Goal: Information Seeking & Learning: Learn about a topic

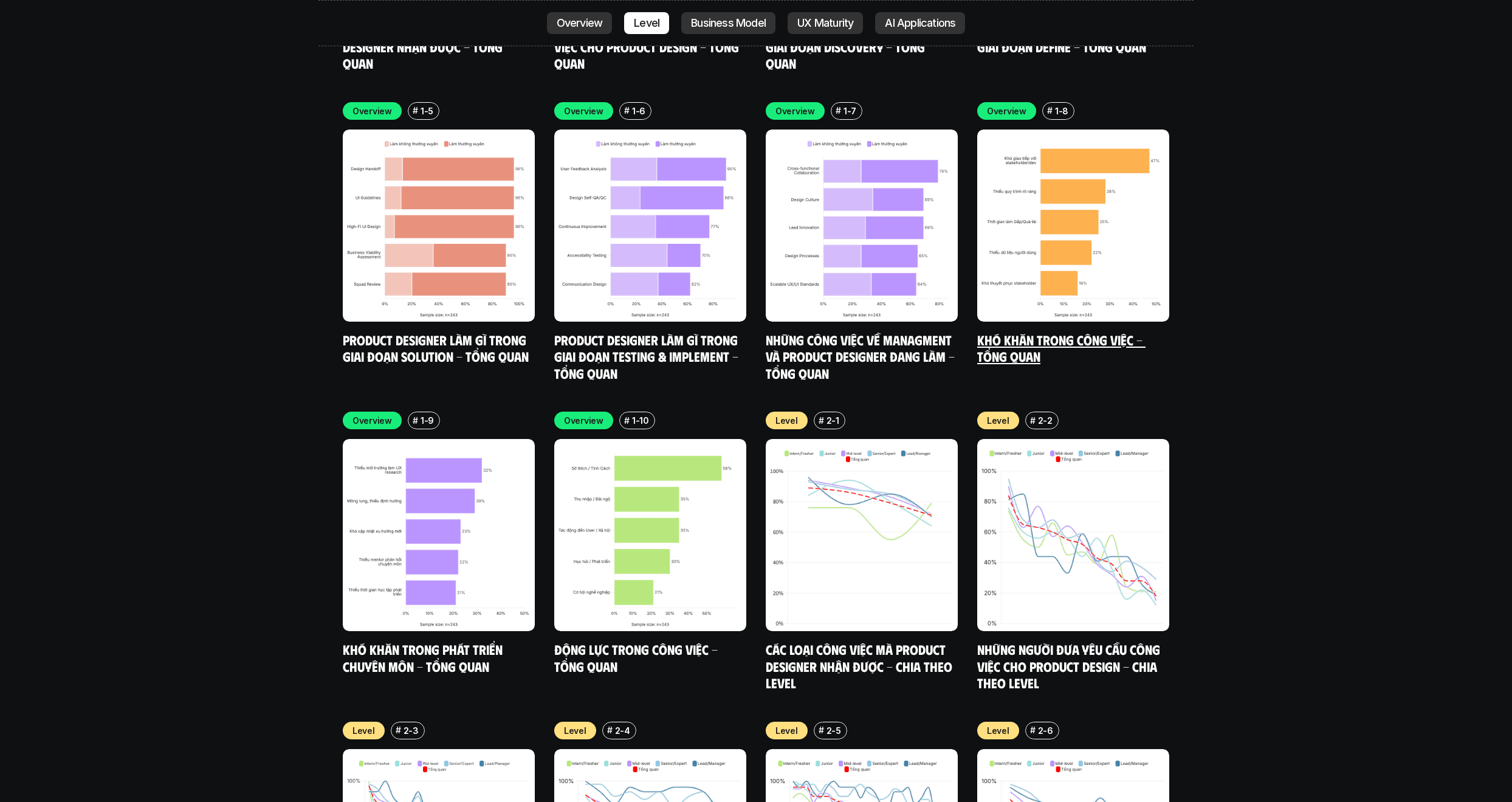
scroll to position [4135, 0]
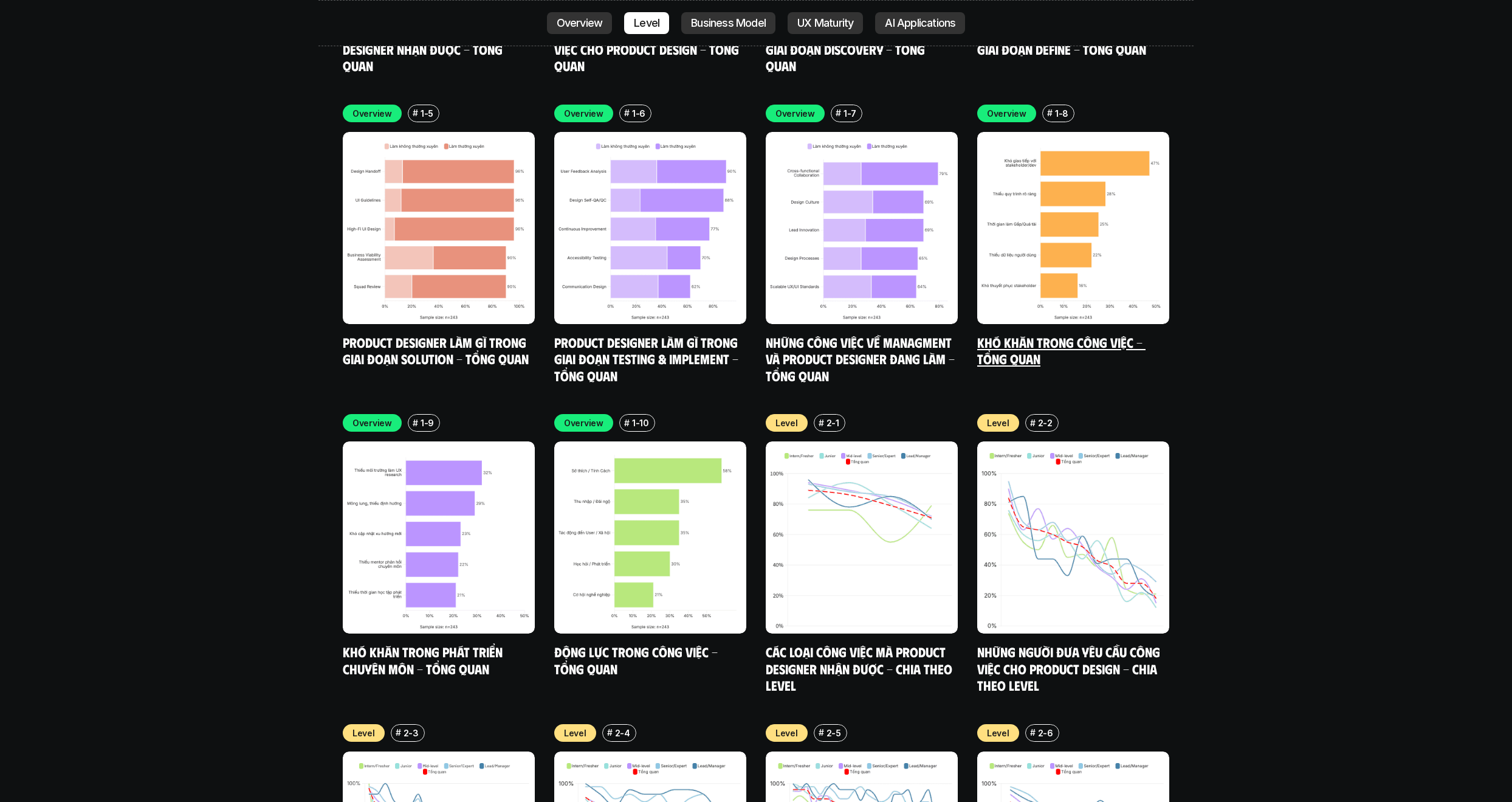
click at [1017, 333] on link "Khó khăn trong công việc - Tổng quan" at bounding box center [1061, 350] width 169 height 33
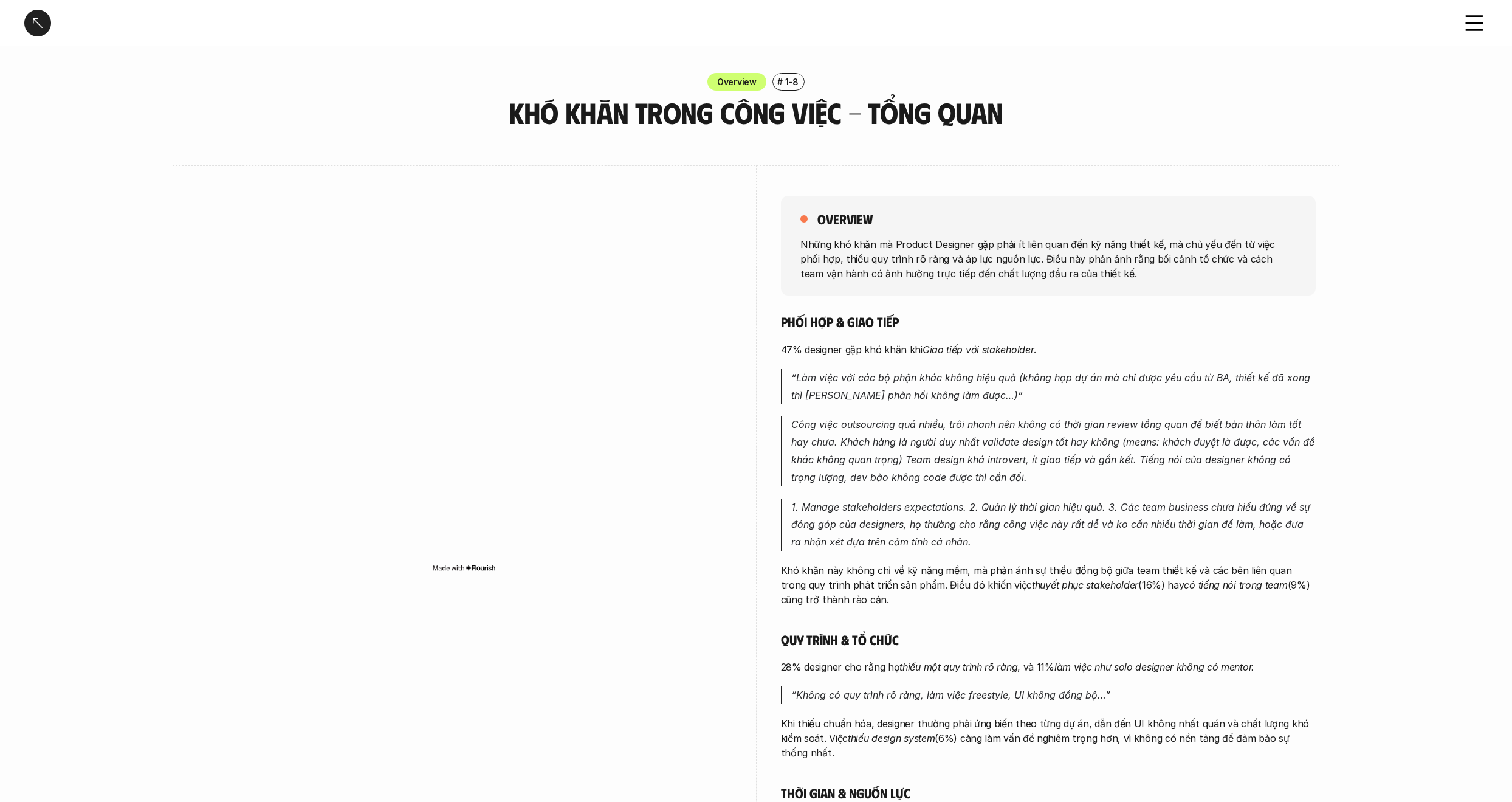
scroll to position [3, 0]
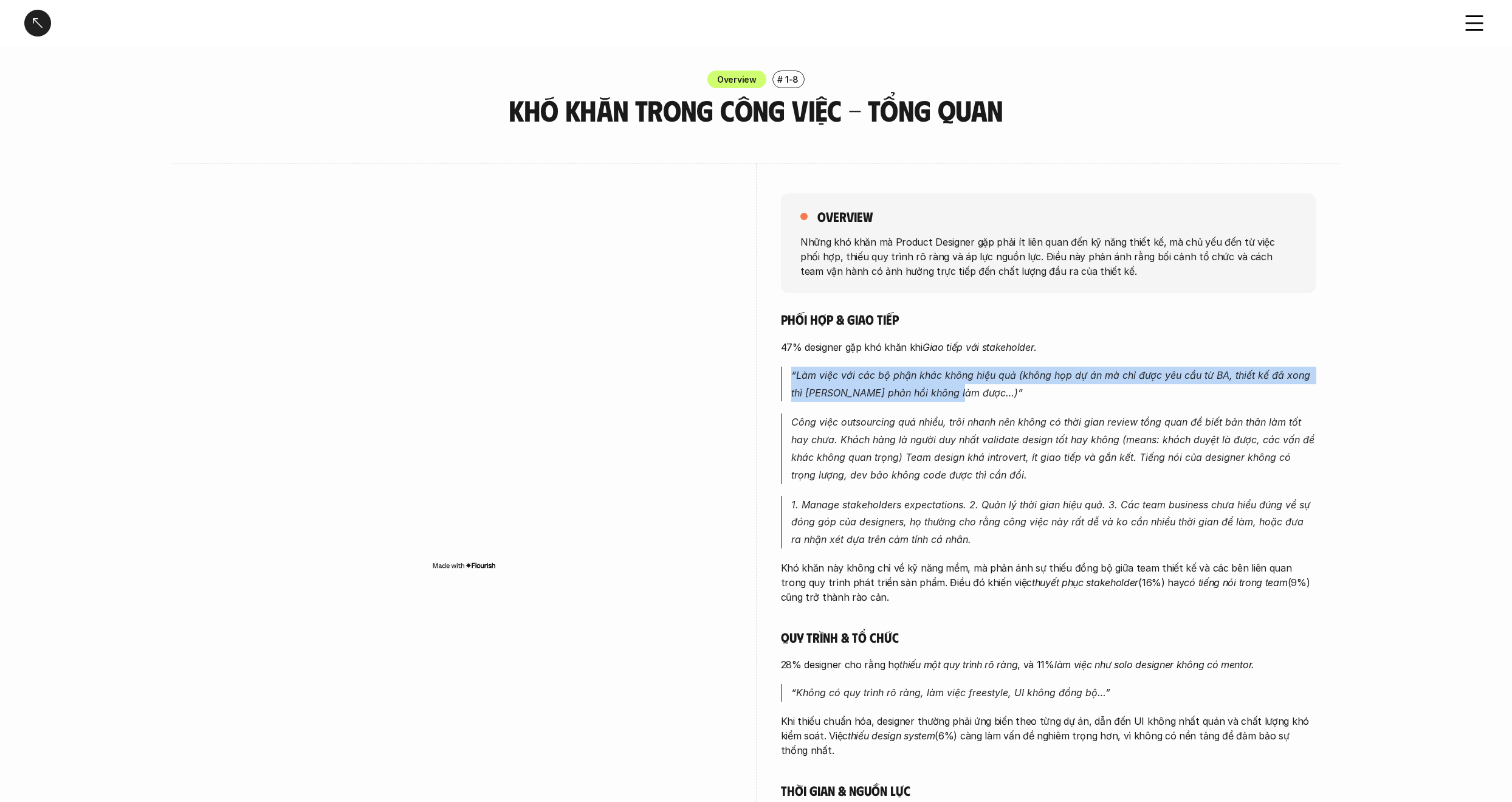
drag, startPoint x: 984, startPoint y: 387, endPoint x: 1025, endPoint y: 361, distance: 48.5
click at [1025, 361] on div "Phối hợp & giao tiếp 47% designer gặp khó khăn khi [PERSON_NAME] tiếp với stake…" at bounding box center [1049, 618] width 535 height 615
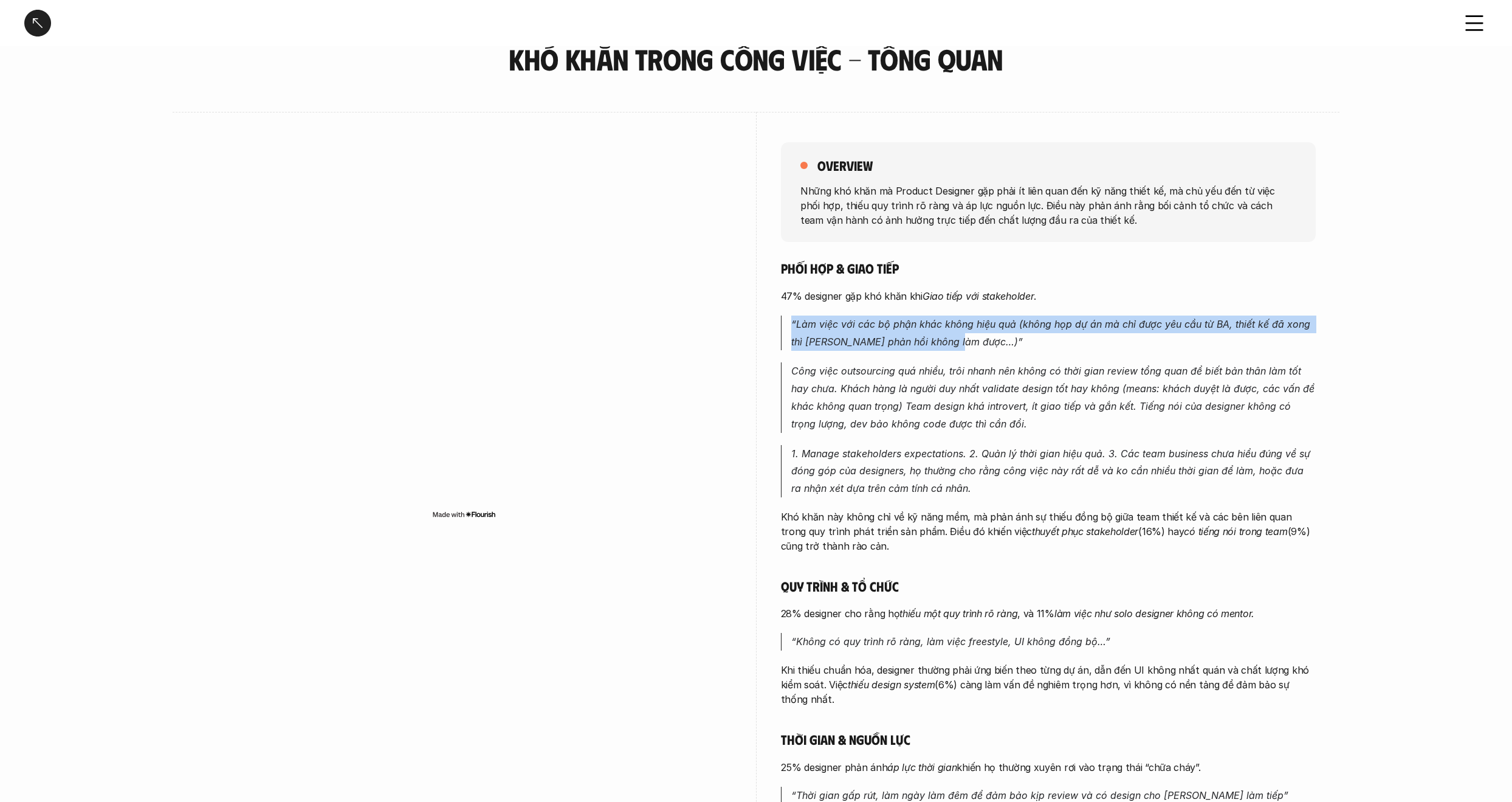
scroll to position [91, 0]
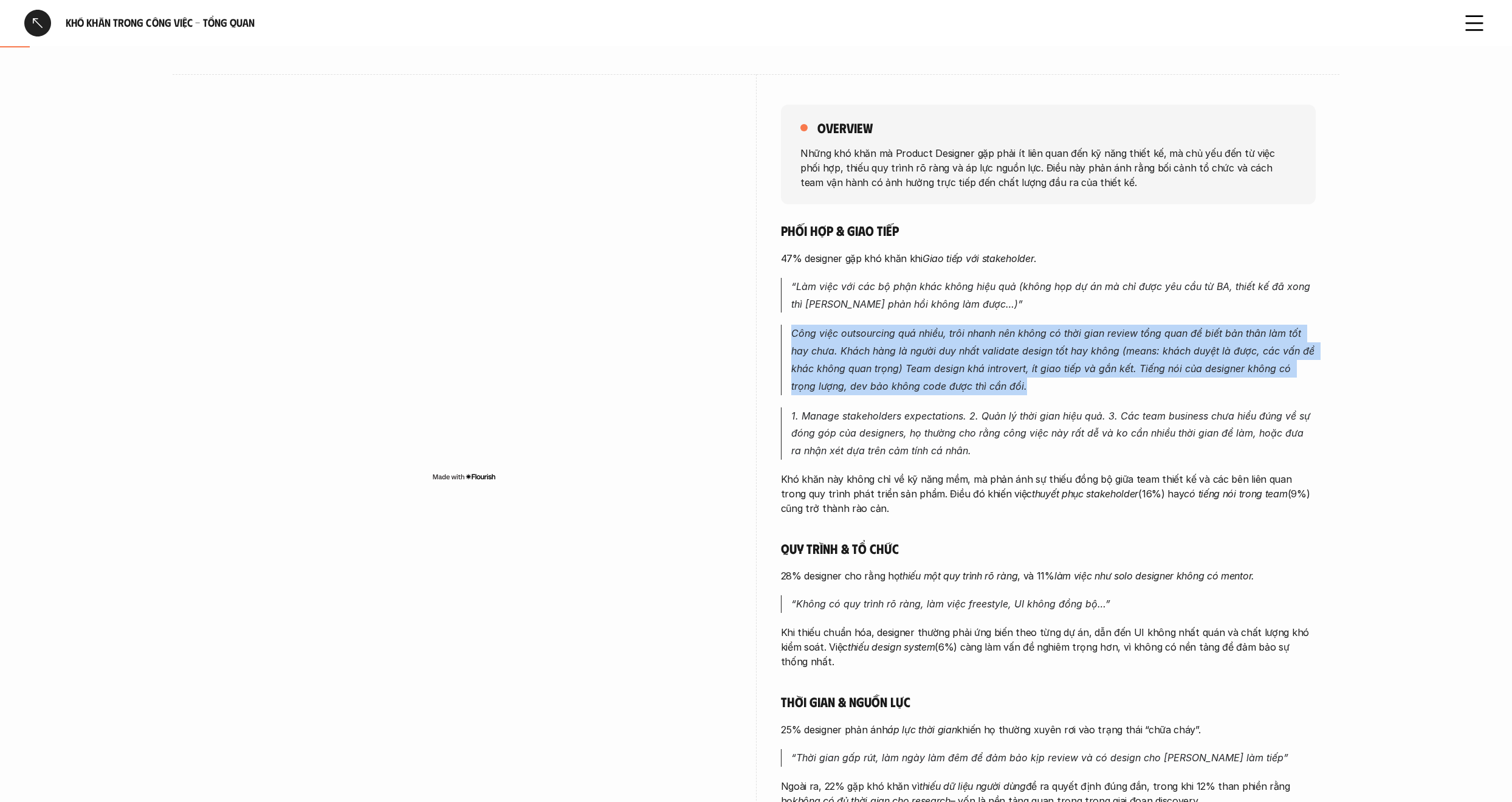
drag, startPoint x: 1062, startPoint y: 388, endPoint x: 1091, endPoint y: 318, distance: 75.8
click at [1091, 318] on div "Phối hợp & giao tiếp 47% designer gặp khó khăn khi [PERSON_NAME] tiếp với stake…" at bounding box center [1049, 529] width 535 height 615
click at [843, 352] on em "Công việc outsourcing quá nhiều, trôi nhanh nên không có thời gian review tổng …" at bounding box center [1054, 360] width 526 height 65
drag, startPoint x: 840, startPoint y: 351, endPoint x: 1029, endPoint y: 383, distance: 191.7
click at [1029, 383] on p "Công việc outsourcing quá nhiều, trôi nhanh nên không có thời gian review tổng …" at bounding box center [1053, 360] width 524 height 70
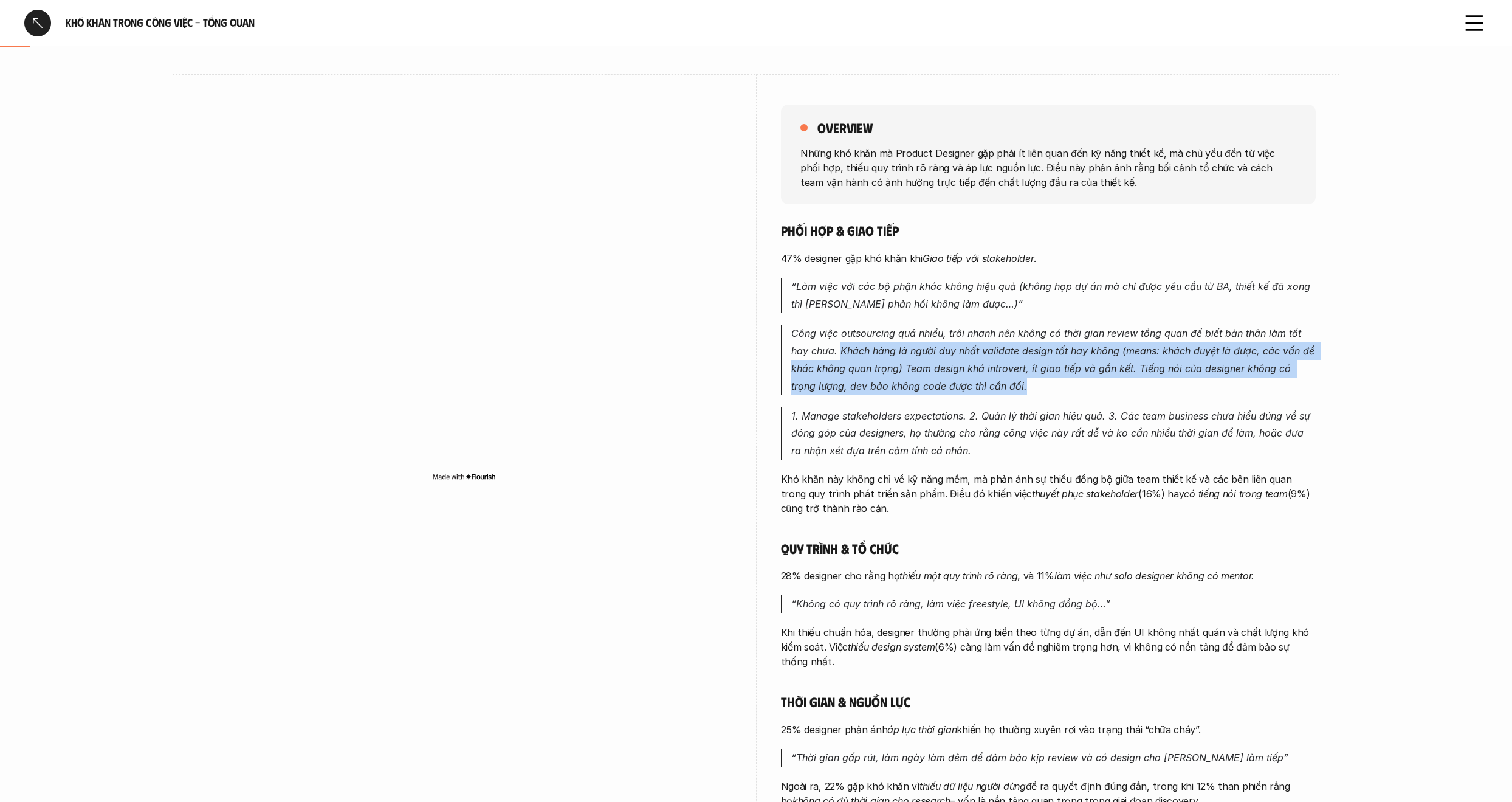
scroll to position [109, 0]
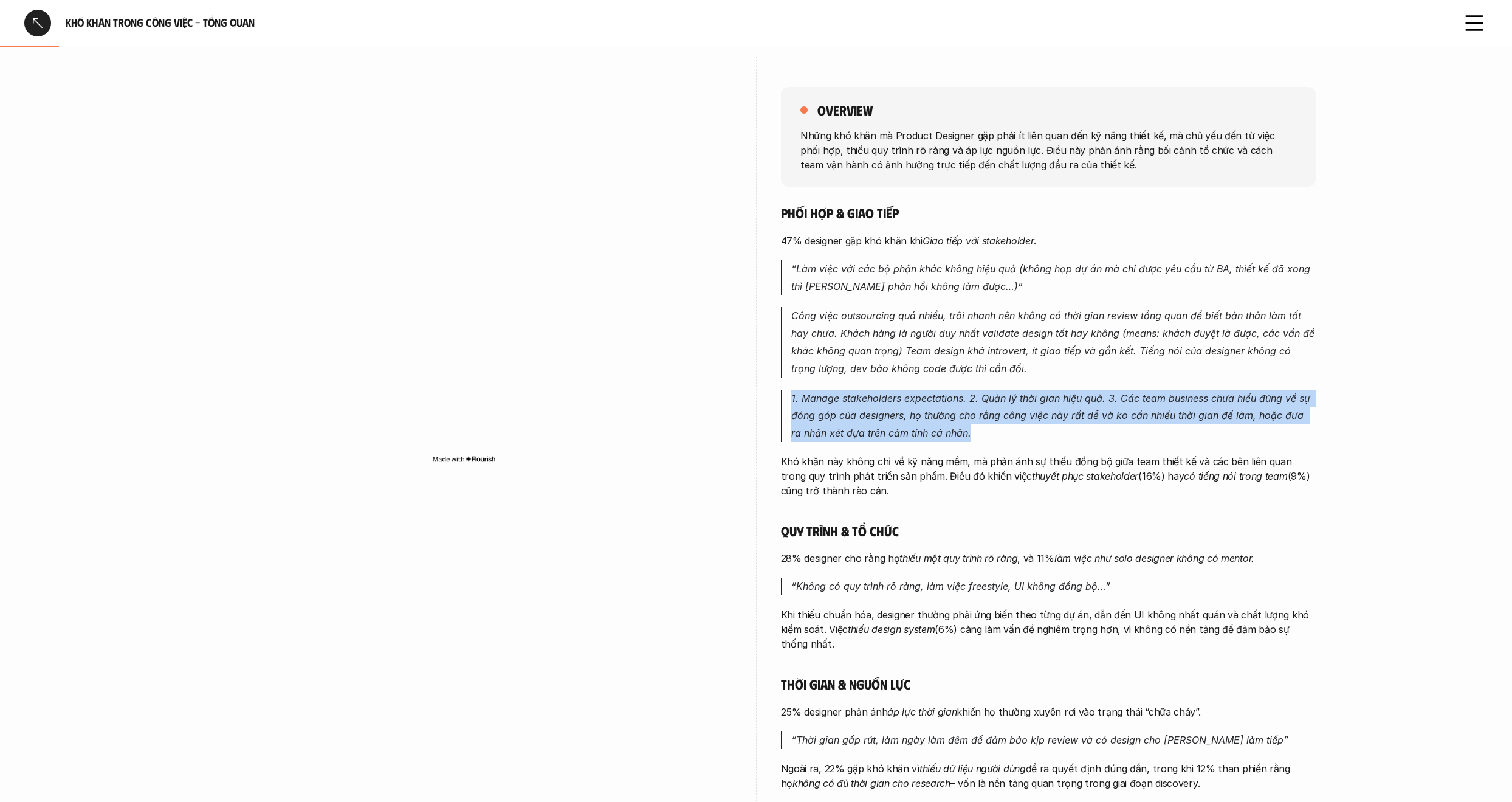
drag, startPoint x: 1073, startPoint y: 422, endPoint x: 1134, endPoint y: 382, distance: 72.9
click at [1134, 382] on div "Phối hợp & giao tiếp 47% designer gặp khó khăn khi [PERSON_NAME] tiếp với stake…" at bounding box center [1049, 512] width 535 height 615
drag, startPoint x: 897, startPoint y: 481, endPoint x: 1060, endPoint y: 446, distance: 166.7
click at [1060, 446] on div "Phối hợp & giao tiếp 47% designer gặp khó khăn khi [PERSON_NAME] tiếp với stake…" at bounding box center [1049, 512] width 535 height 615
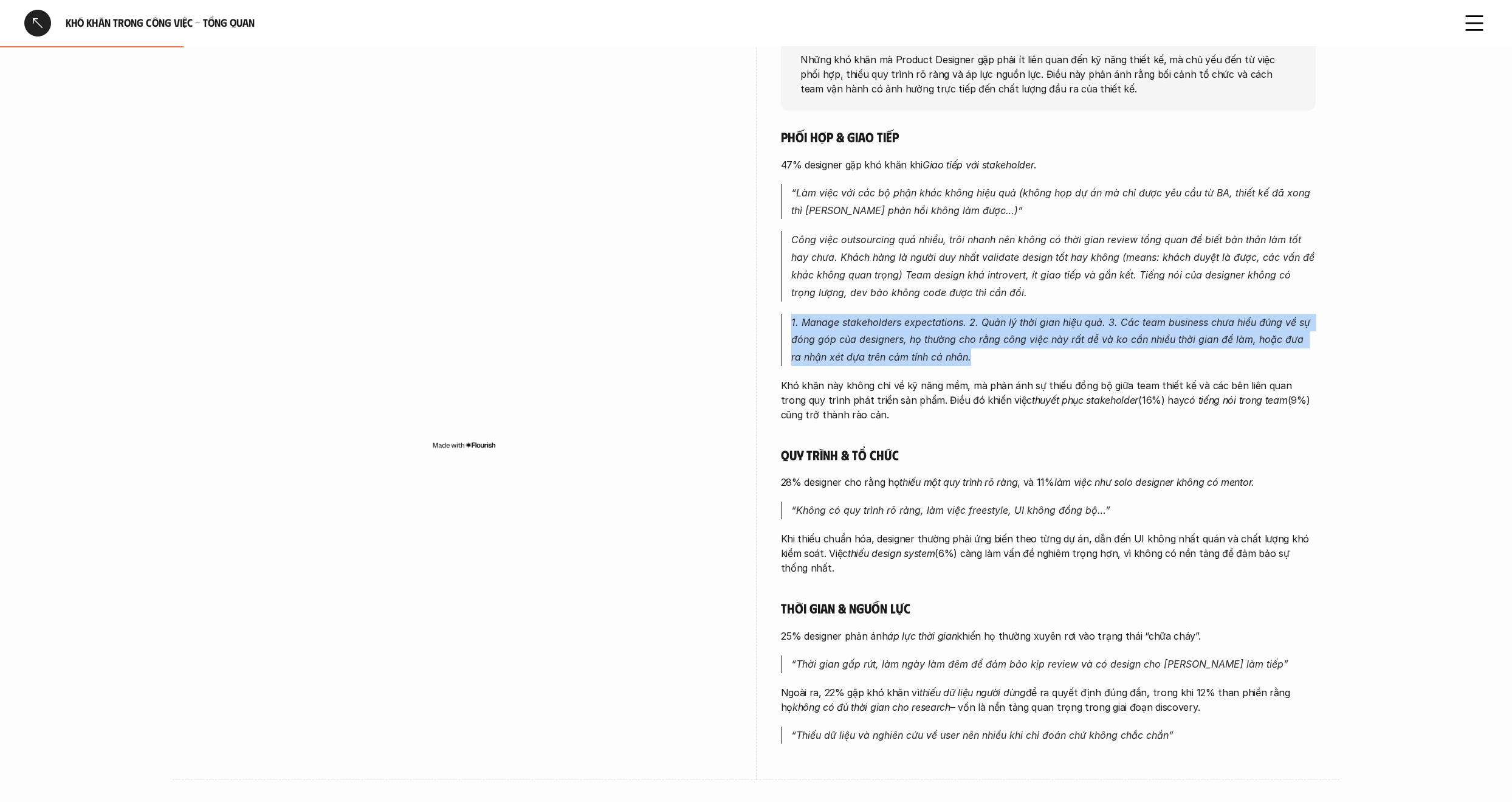
scroll to position [203, 0]
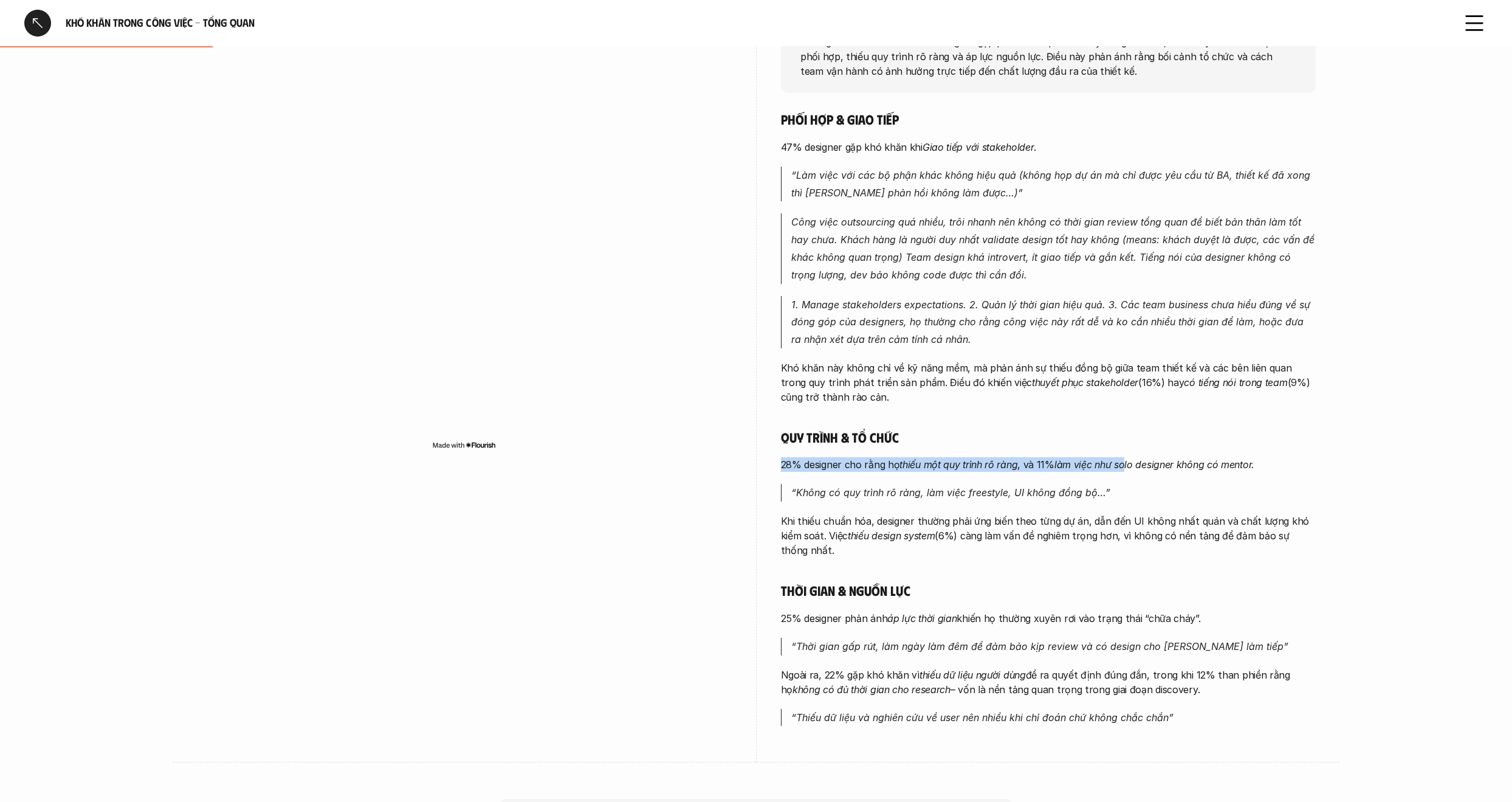
drag, startPoint x: 778, startPoint y: 460, endPoint x: 1150, endPoint y: 460, distance: 372.0
click at [1136, 459] on div "overview Những khó khăn mà Product Designer gặp phải ít liên quan đến kỹ năng t…" at bounding box center [756, 363] width 1118 height 800
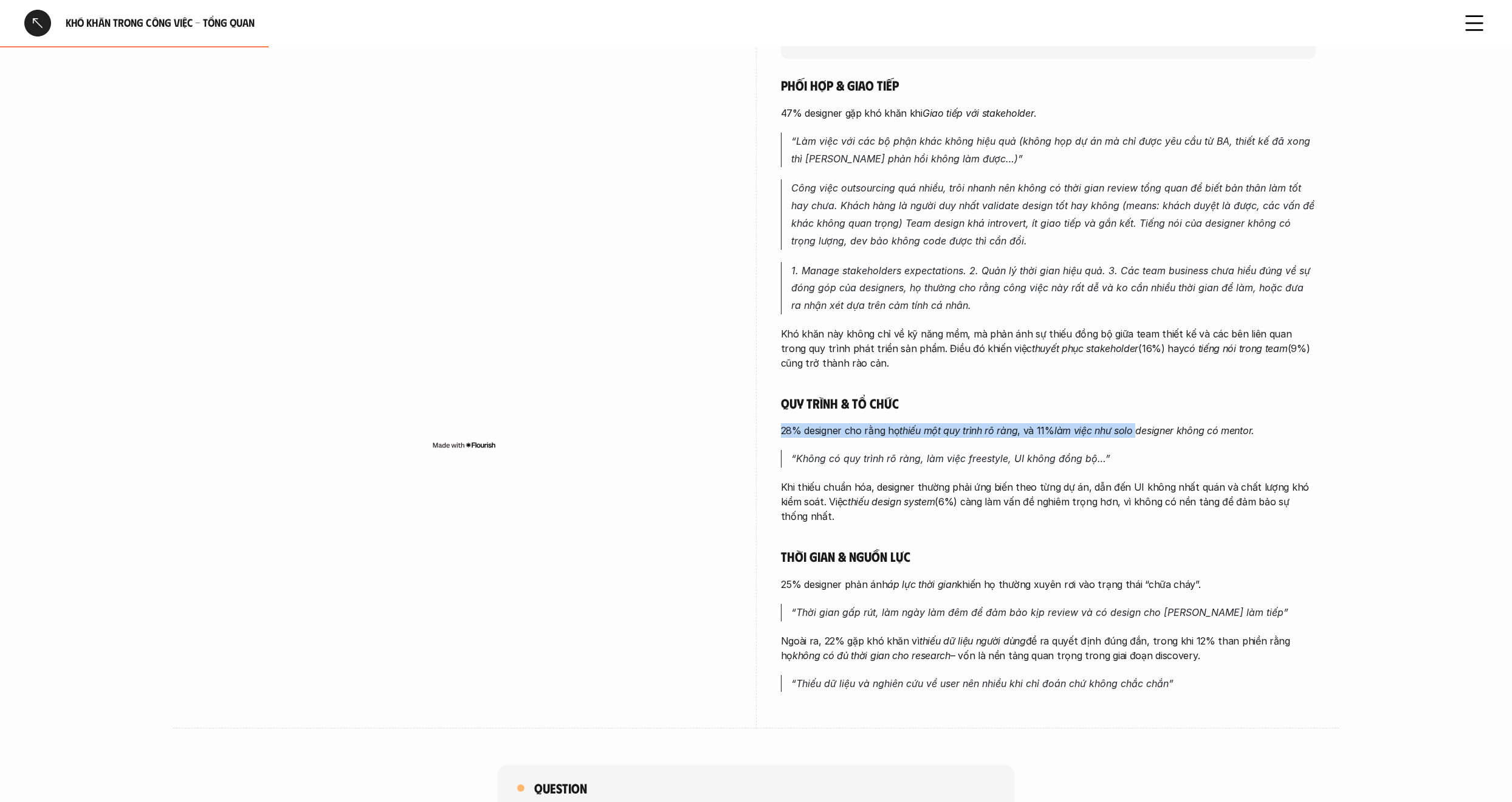
scroll to position [252, 0]
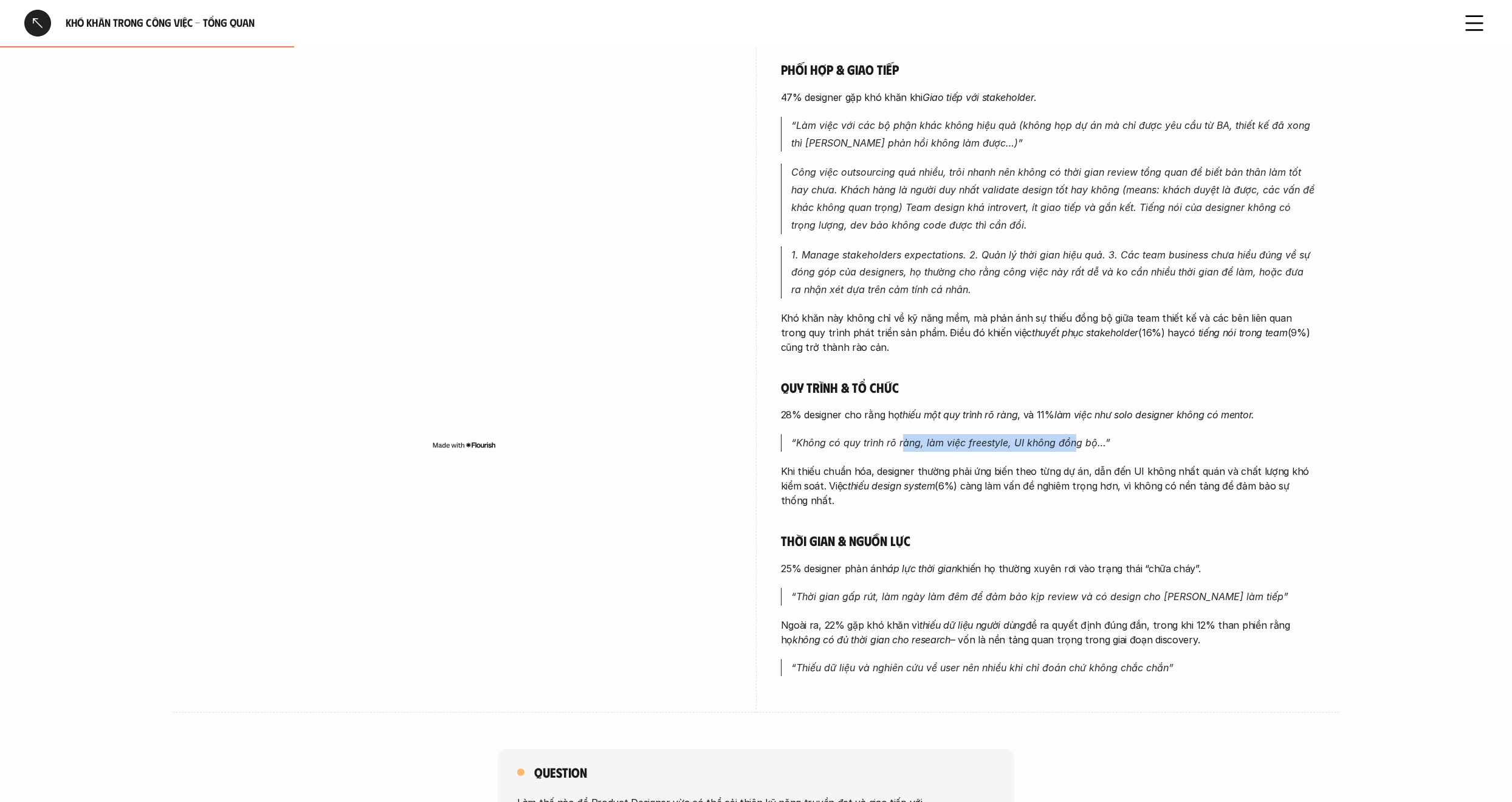
drag, startPoint x: 1000, startPoint y: 439, endPoint x: 1078, endPoint y: 440, distance: 78.0
click at [1073, 440] on em "“Không có quy trình rõ ràng, làm việc freestyle, UI không đồng bộ…”" at bounding box center [951, 442] width 319 height 12
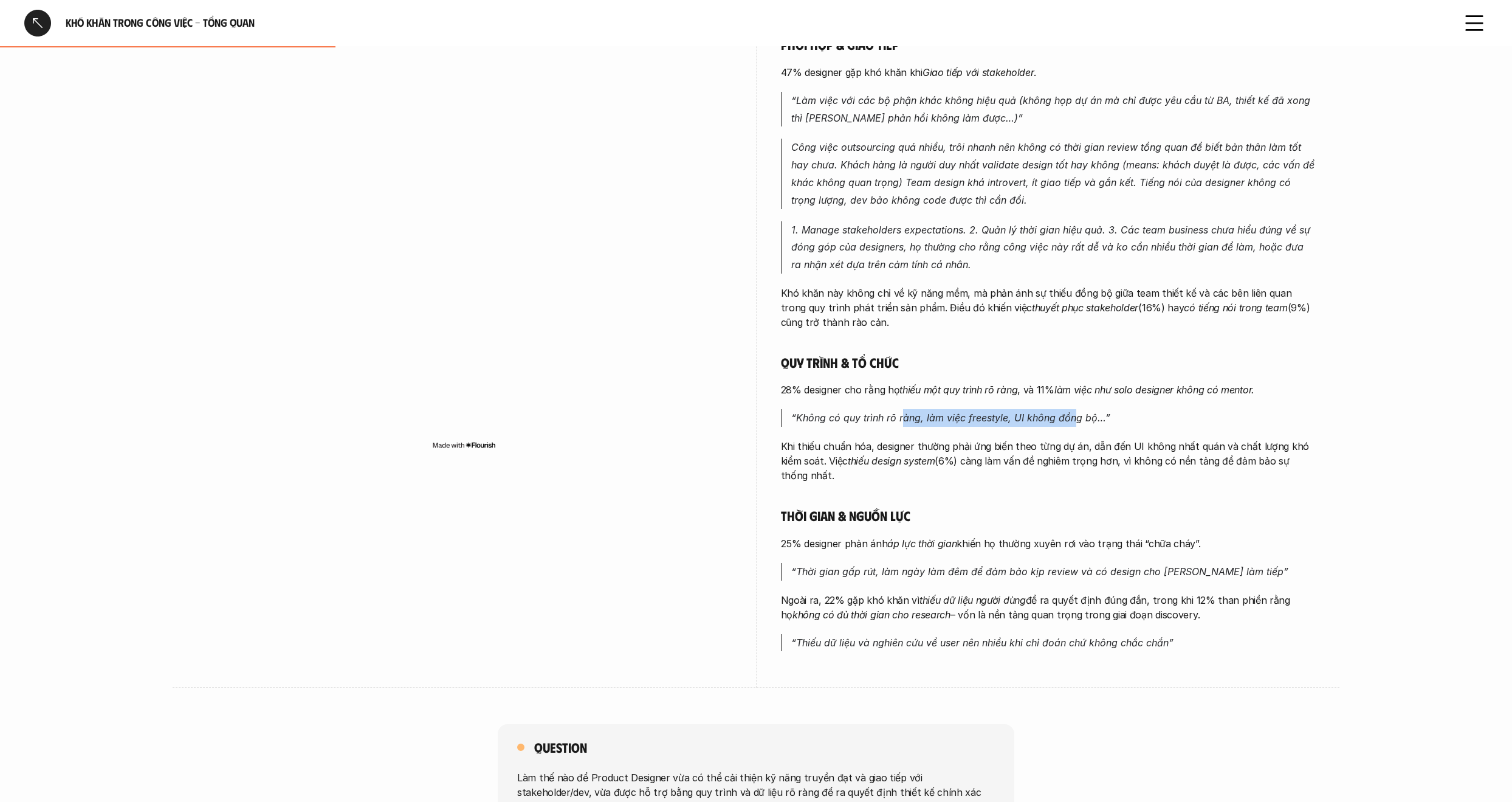
drag, startPoint x: 827, startPoint y: 468, endPoint x: 769, endPoint y: 441, distance: 64.0
click at [769, 441] on div "overview Những khó khăn mà Product Designer gặp phải ít liên quan đến kỹ năng t…" at bounding box center [756, 288] width 1118 height 800
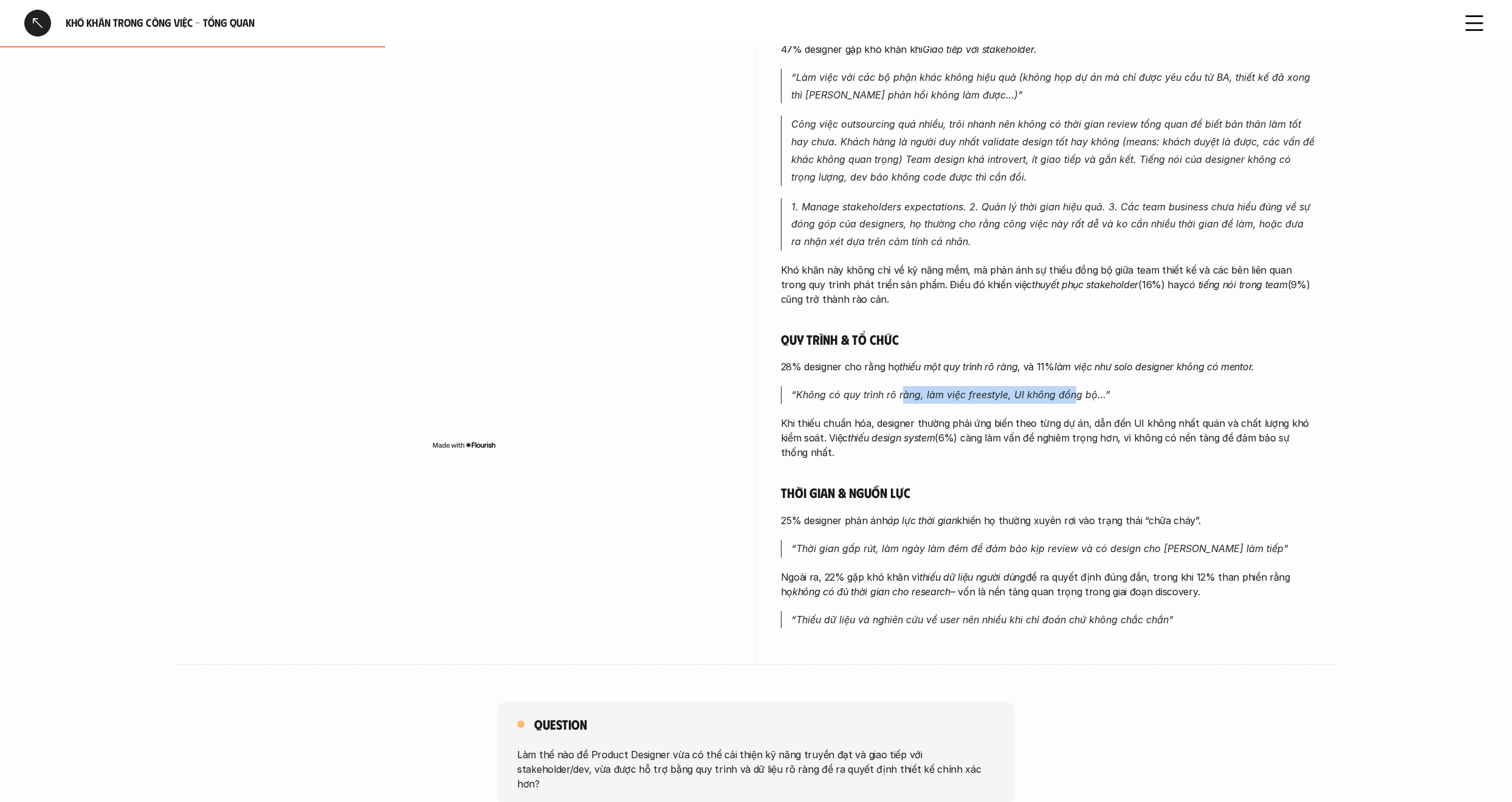
scroll to position [307, 0]
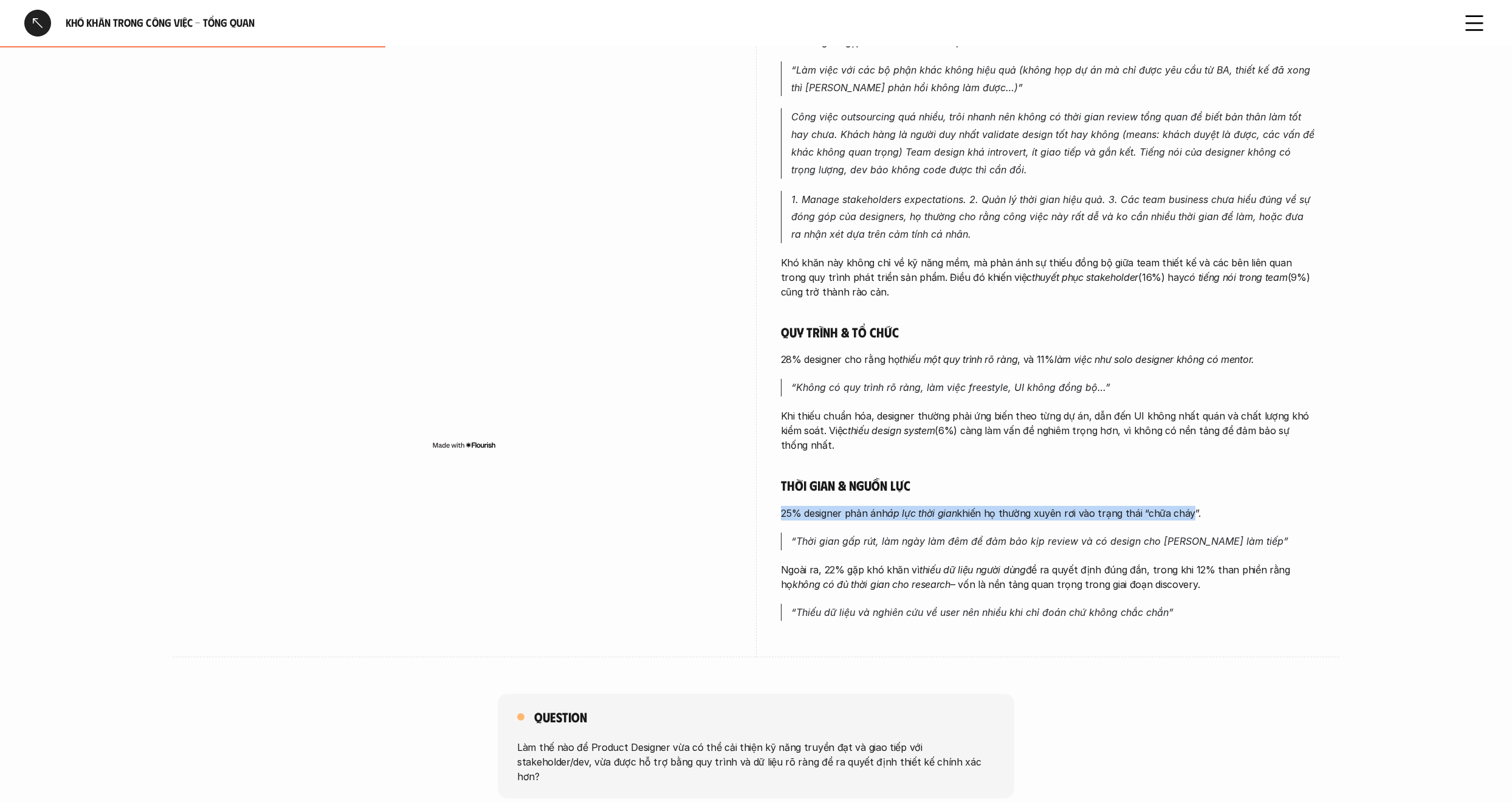
drag, startPoint x: 776, startPoint y: 509, endPoint x: 1185, endPoint y: 508, distance: 409.0
click at [1185, 508] on div "overview Những khó khăn mà Product Designer gặp phải ít liên quan đến kỹ năng t…" at bounding box center [756, 258] width 1118 height 800
drag, startPoint x: 793, startPoint y: 537, endPoint x: 1278, endPoint y: 532, distance: 485.0
click at [1278, 533] on p "“Thời gian gấp rút, làm ngày làm đêm để đảm bảo kịp review và có design cho [PE…" at bounding box center [1053, 542] width 524 height 18
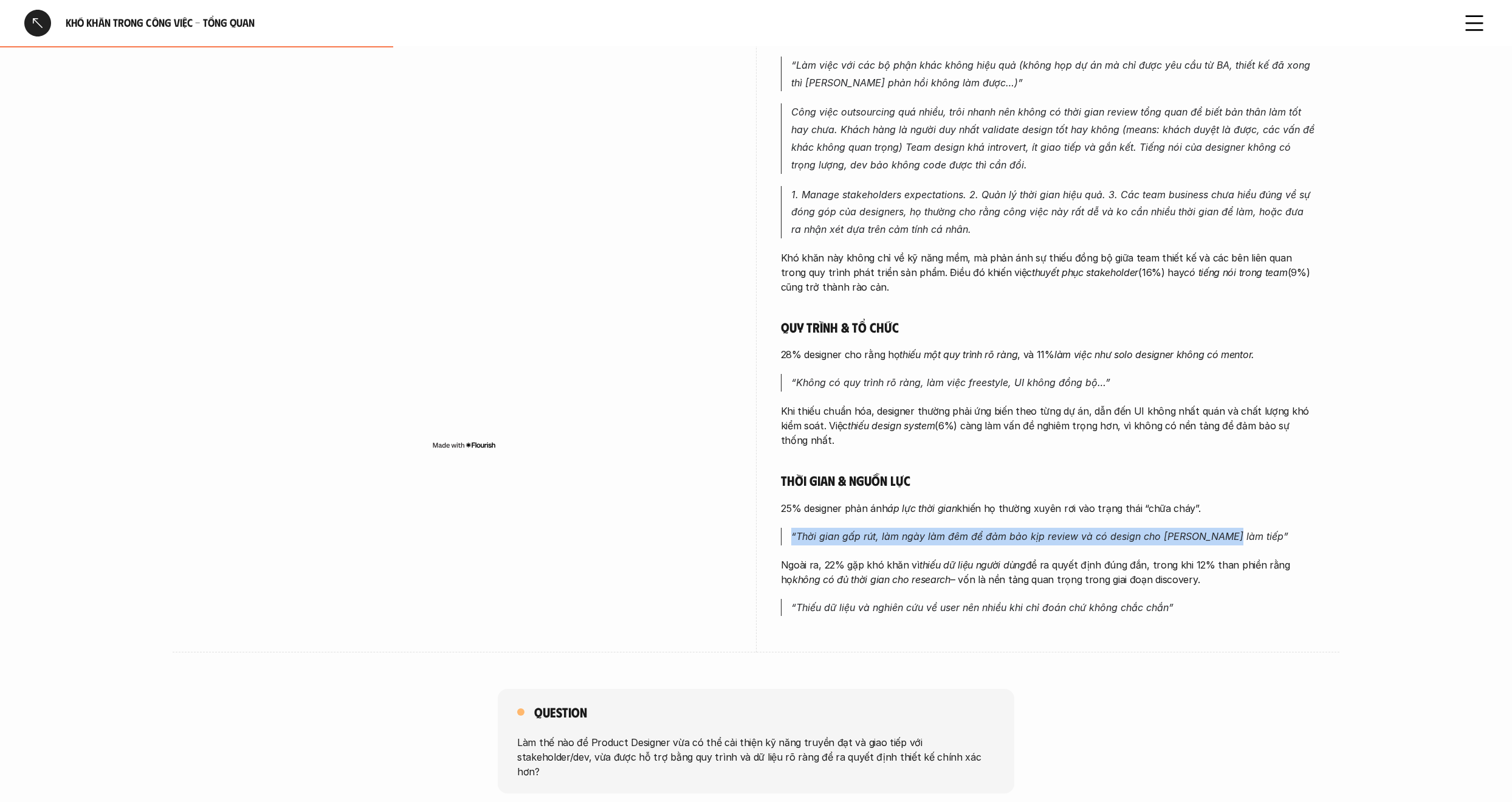
scroll to position [324, 0]
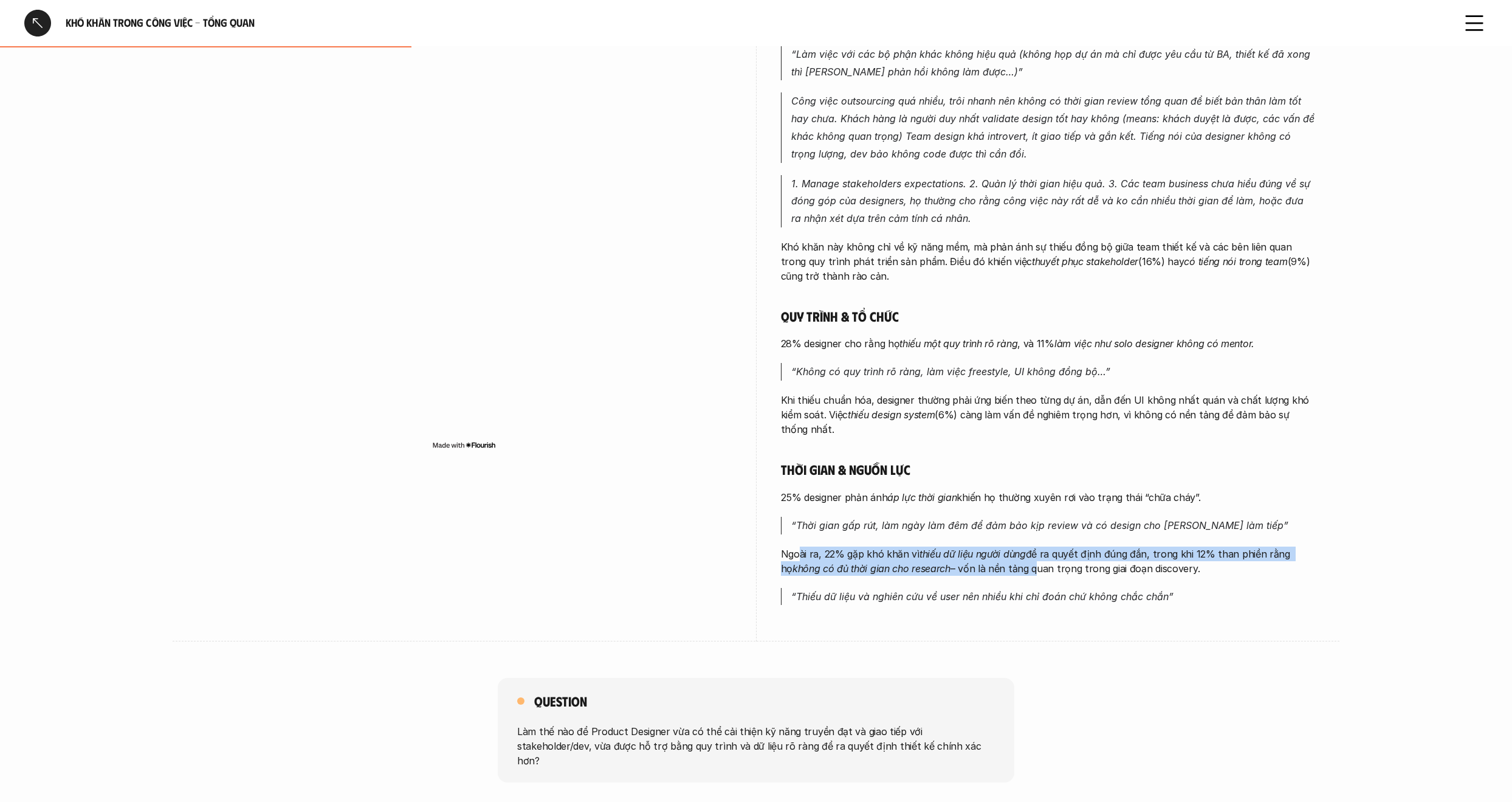
drag, startPoint x: 797, startPoint y: 543, endPoint x: 1058, endPoint y: 560, distance: 261.6
click at [1037, 560] on p "Ngoài ra, 22% gặp khó khăn vì thiếu dữ liệu người dùng để ra quyết định đúng đắ…" at bounding box center [1049, 560] width 535 height 29
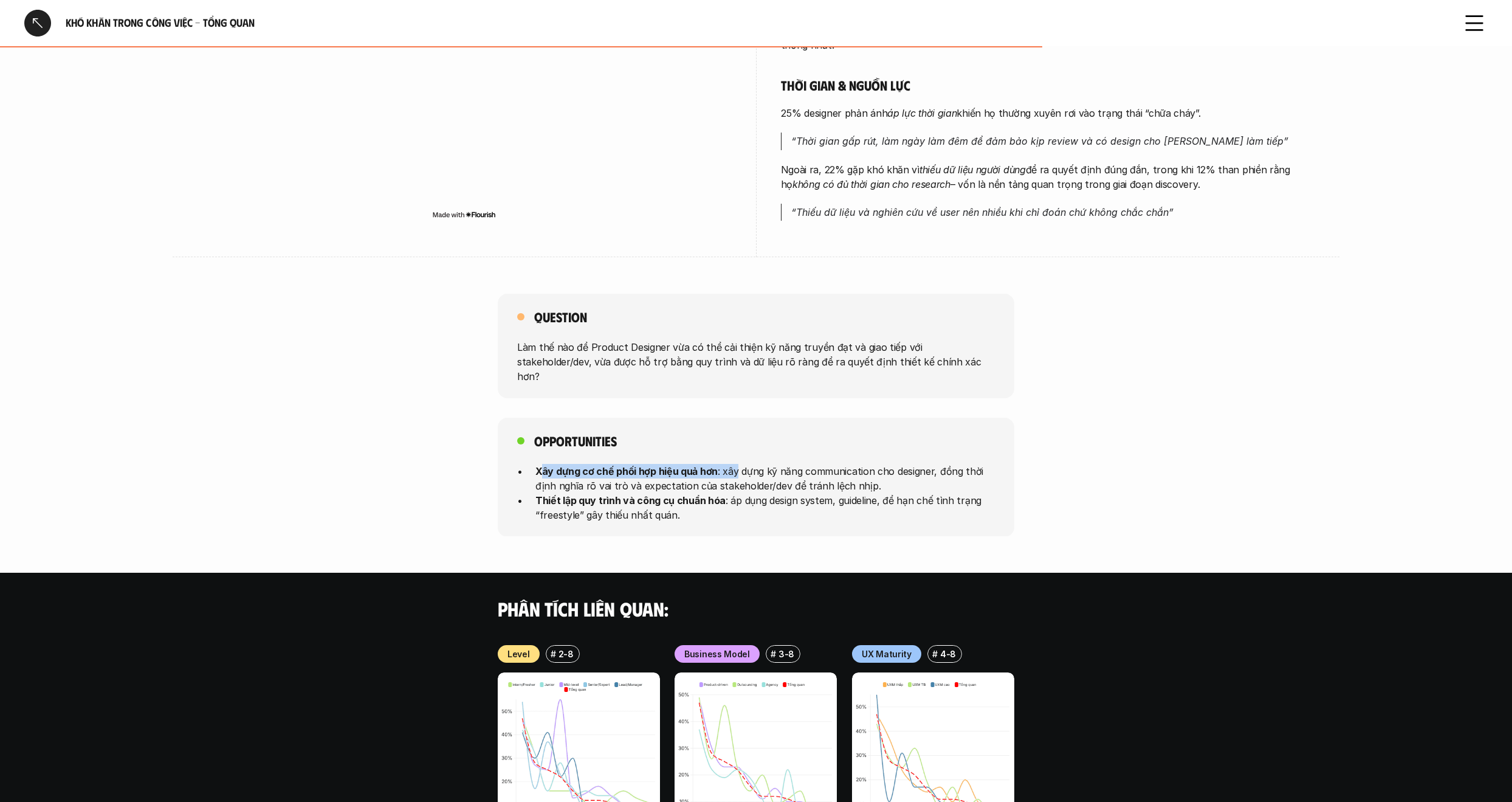
drag, startPoint x: 560, startPoint y: 446, endPoint x: 781, endPoint y: 443, distance: 221.0
click at [748, 463] on p "Xây dựng cơ chế phối hợp hiệu quả hơn : xây dựng kỹ năng communication cho desi…" at bounding box center [765, 478] width 460 height 29
click at [770, 463] on p "Xây dựng cơ chế phối hợp hiệu quả hơn : xây dựng kỹ năng communication cho desi…" at bounding box center [765, 478] width 460 height 29
drag, startPoint x: 741, startPoint y: 449, endPoint x: 822, endPoint y: 468, distance: 83.2
click at [818, 468] on p "Xây dựng cơ chế phối hợp hiệu quả hơn : xây dựng kỹ năng communication cho desi…" at bounding box center [765, 478] width 460 height 29
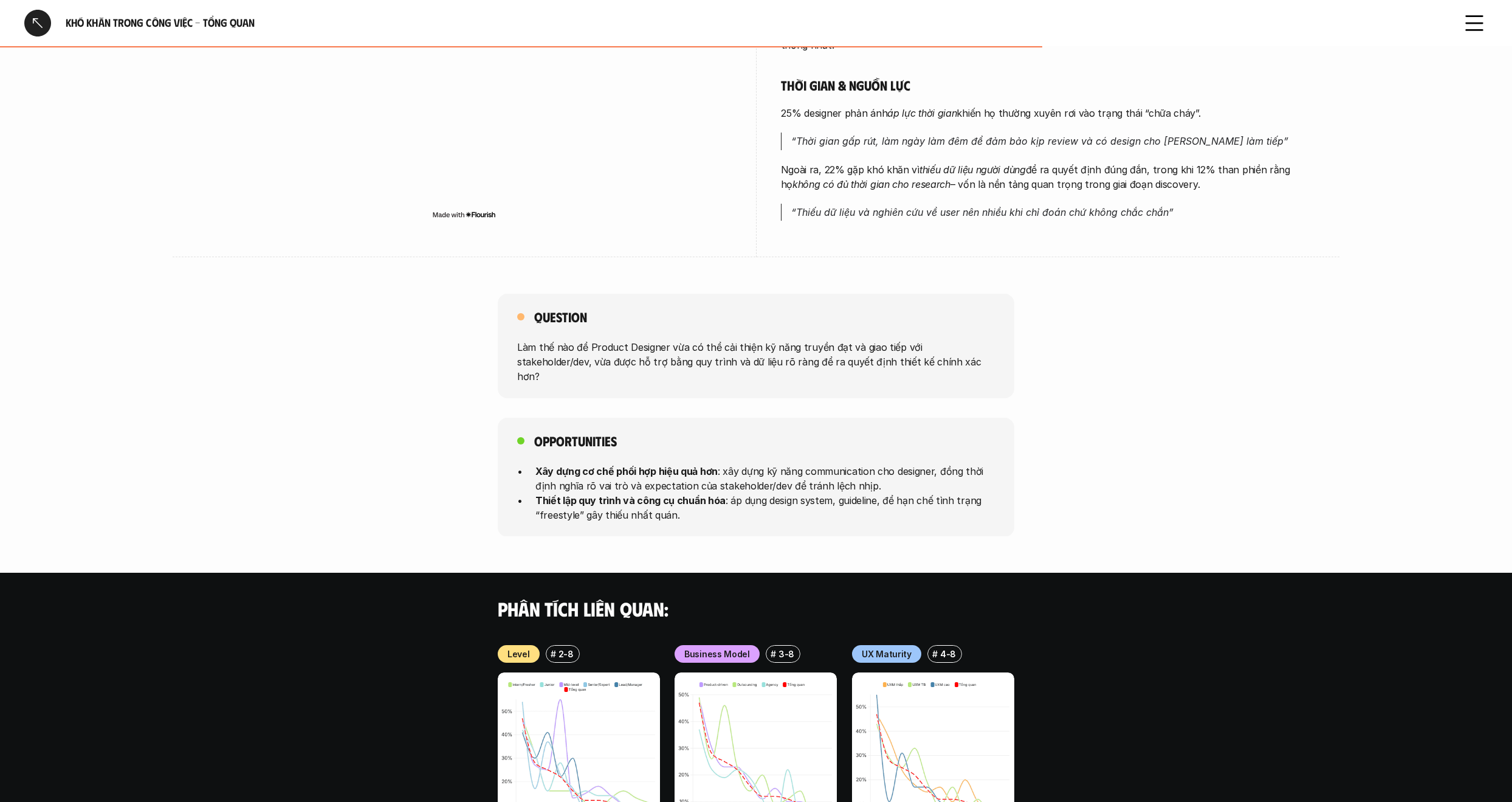
click at [892, 467] on p "Xây dựng cơ chế phối hợp hiệu quả hơn : xây dựng kỹ năng communication cho desi…" at bounding box center [765, 478] width 460 height 29
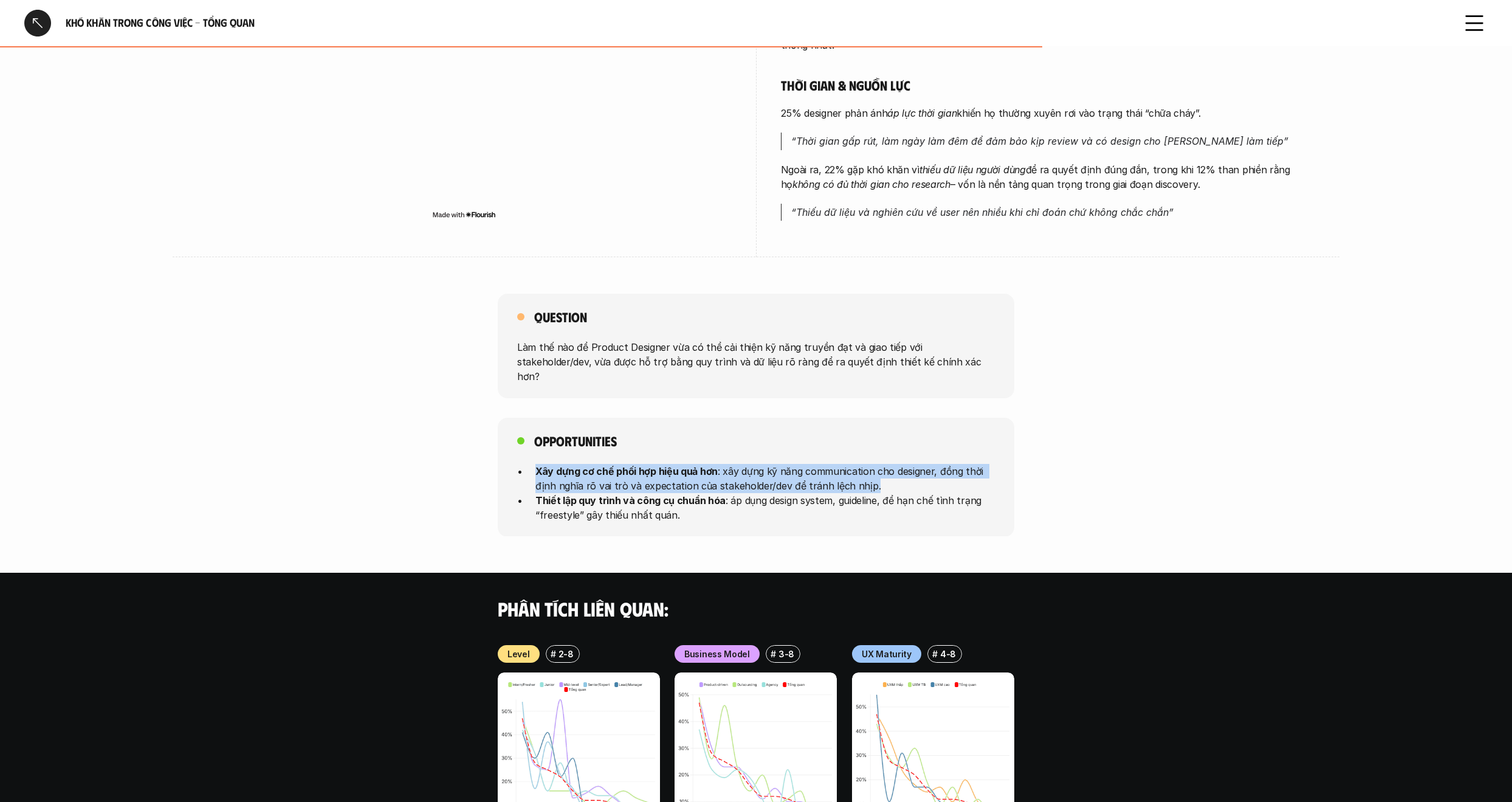
drag, startPoint x: 904, startPoint y: 459, endPoint x: 950, endPoint y: 436, distance: 51.4
click at [950, 436] on div "Opportunities Xây dựng cơ chế phối hợp hiệu quả hơn : xây dựng kỹ năng communic…" at bounding box center [756, 477] width 516 height 119
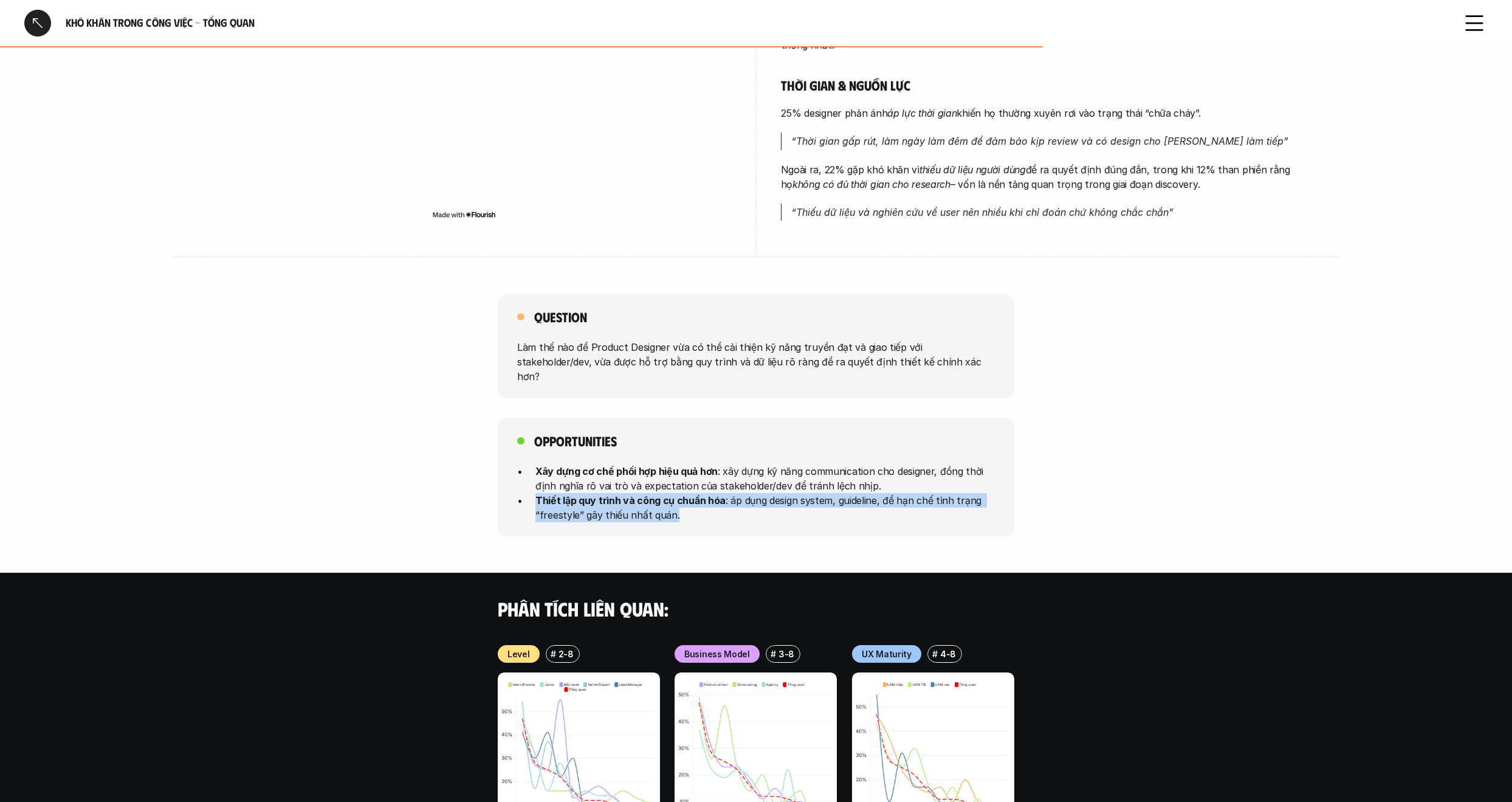
drag, startPoint x: 916, startPoint y: 492, endPoint x: 950, endPoint y: 464, distance: 44.0
click at [950, 464] on ul "Xây dựng cơ chế phối hợp hiệu quả hơn : xây dựng kỹ năng communication cho desi…" at bounding box center [756, 492] width 478 height 59
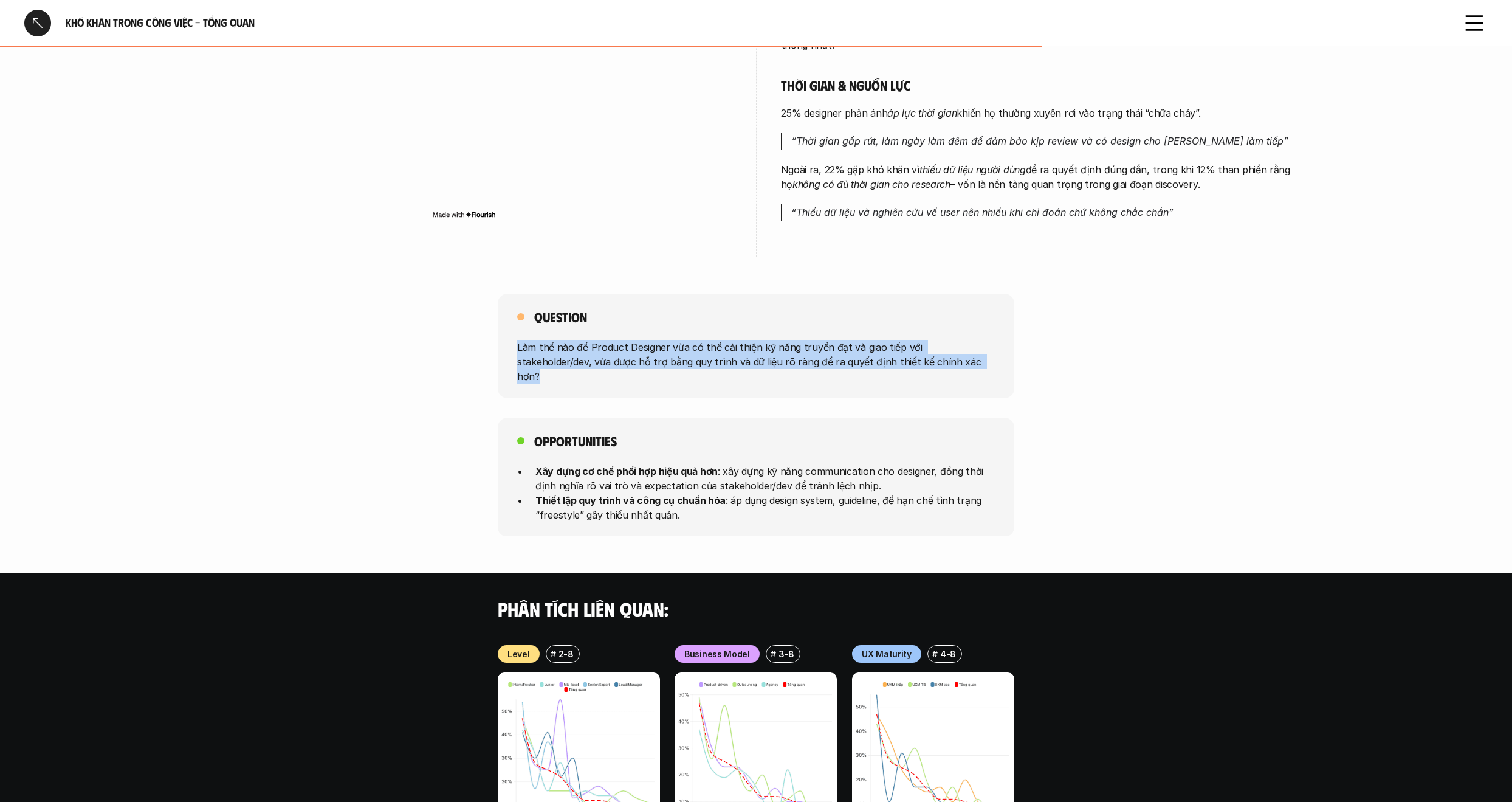
drag, startPoint x: 924, startPoint y: 348, endPoint x: 939, endPoint y: 325, distance: 27.5
click at [939, 325] on div "Question Làm thế nào để Product Designer vừa có thể cải thiện kỹ năng truyền đạ…" at bounding box center [756, 346] width 516 height 105
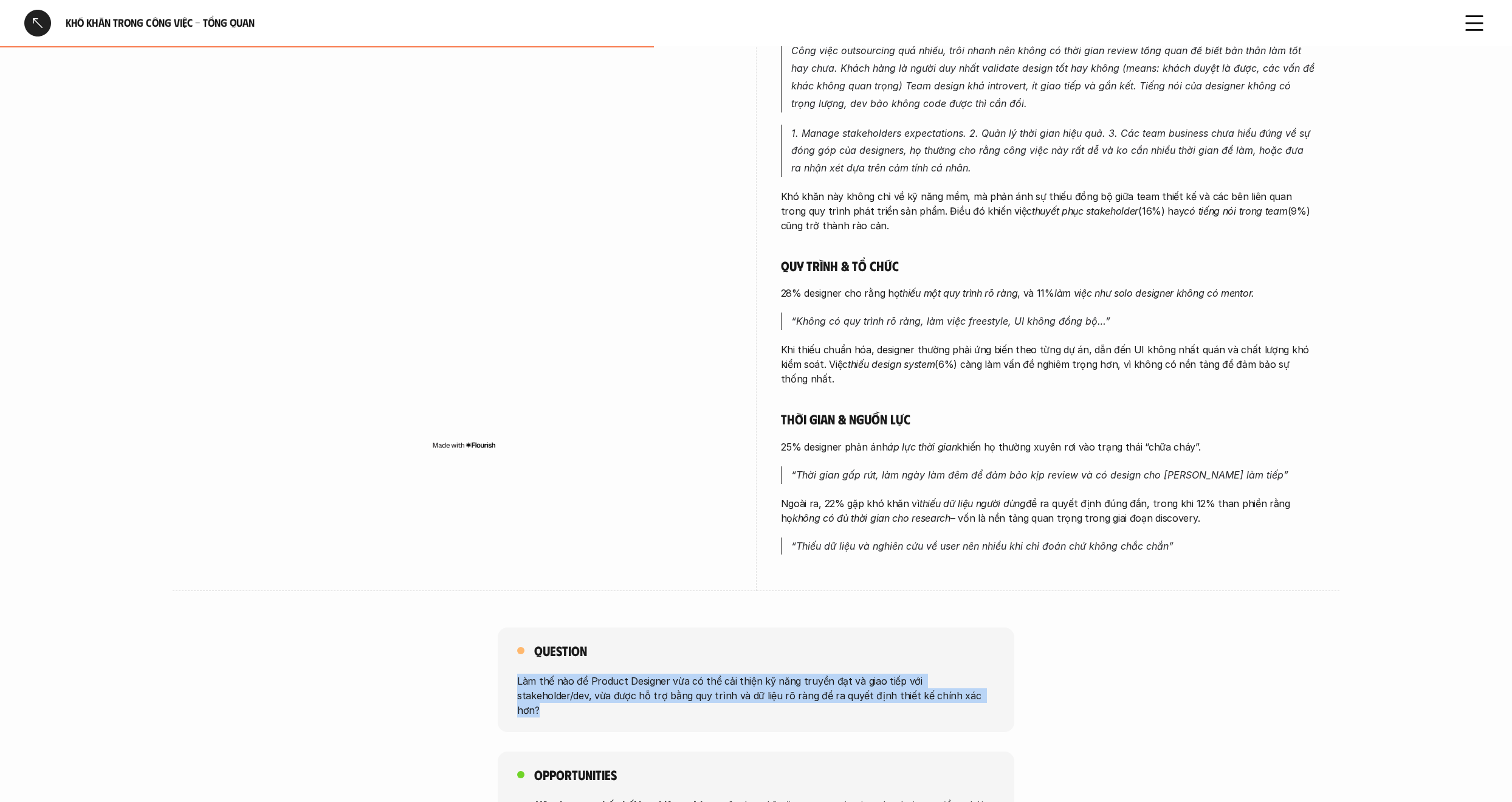
scroll to position [0, 0]
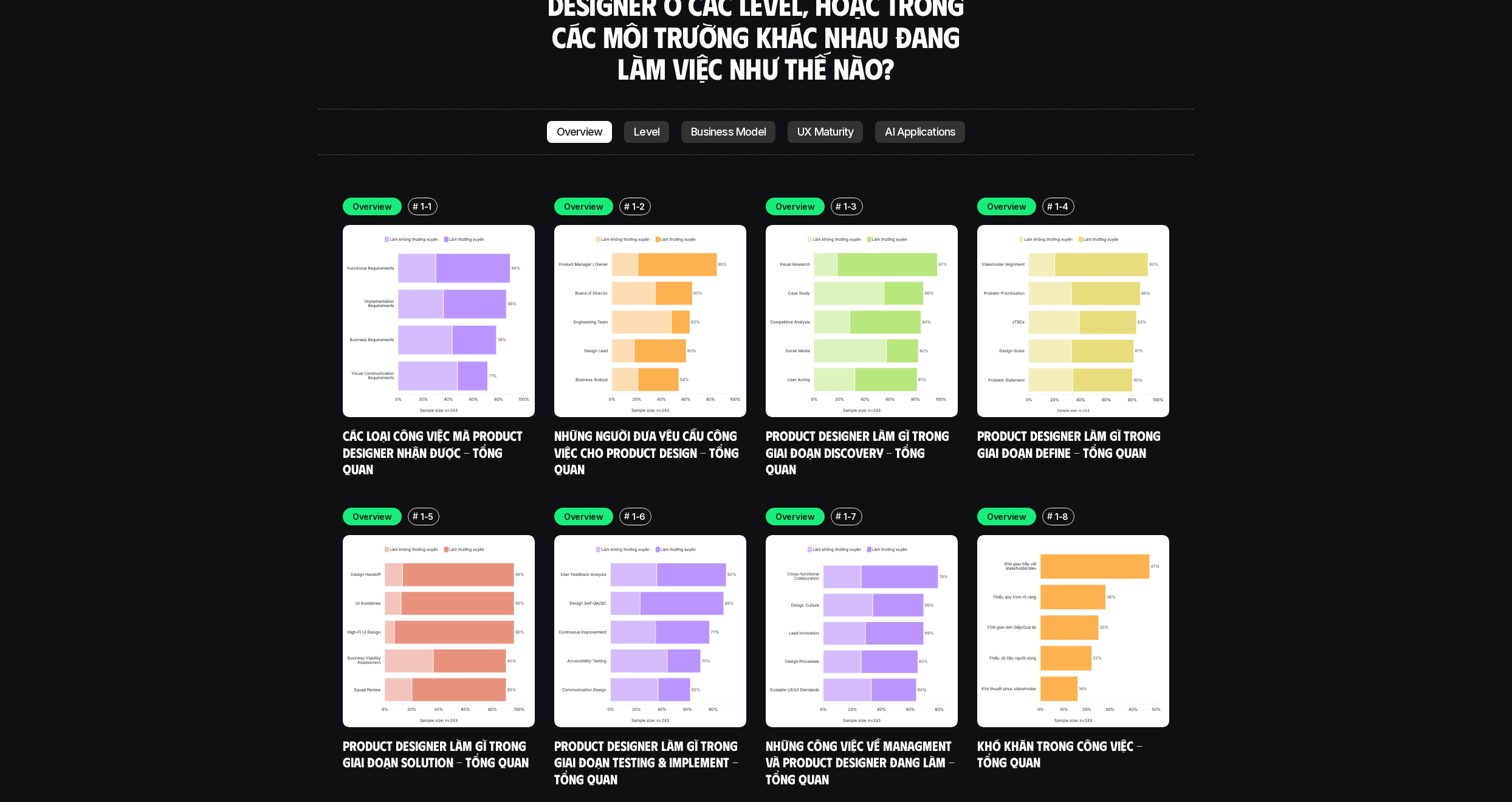
scroll to position [3869, 0]
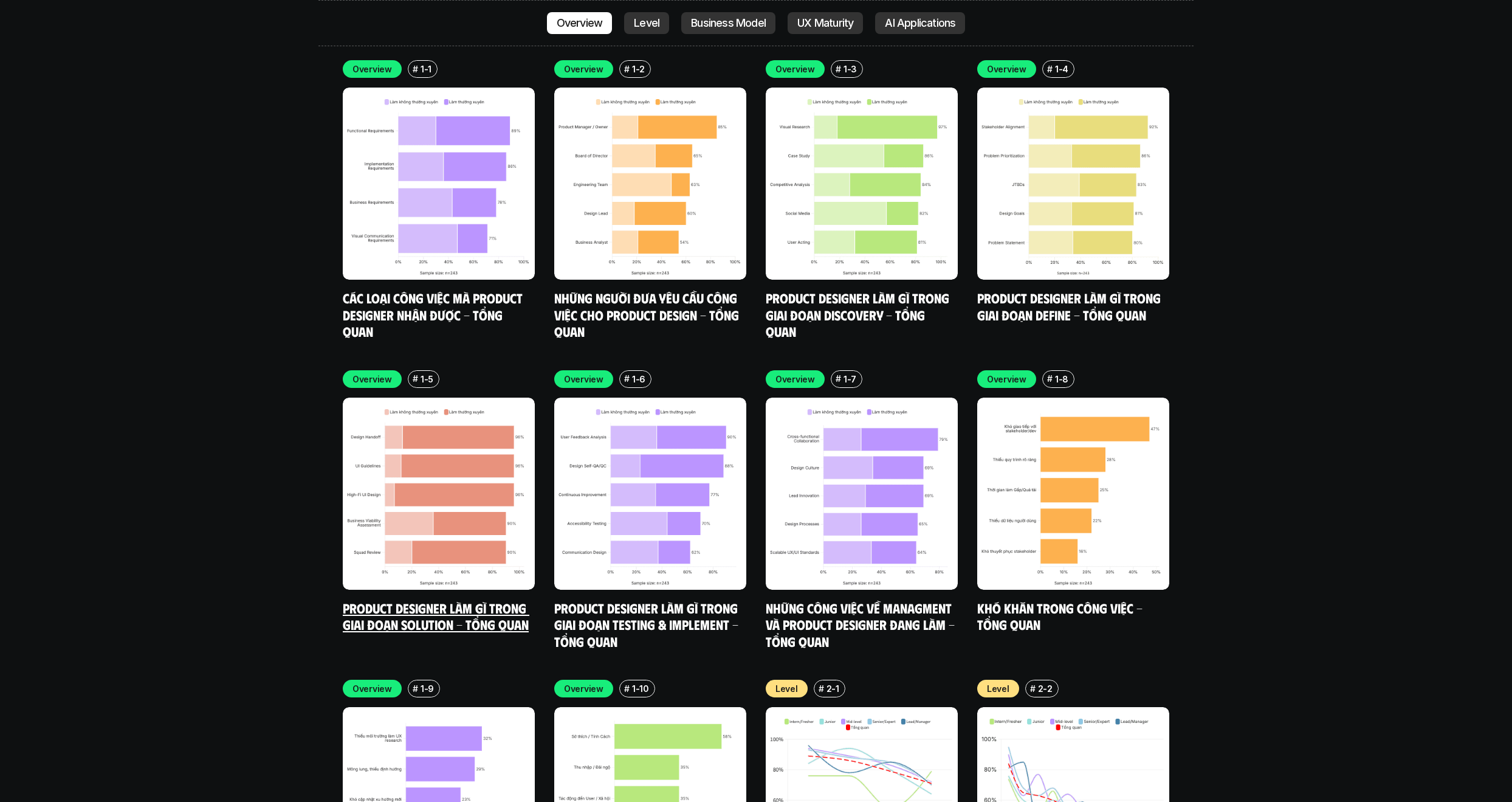
click at [483, 599] on link "Product Designer làm gì trong giai đoạn Solution - Tổng quan" at bounding box center [435, 615] width 187 height 33
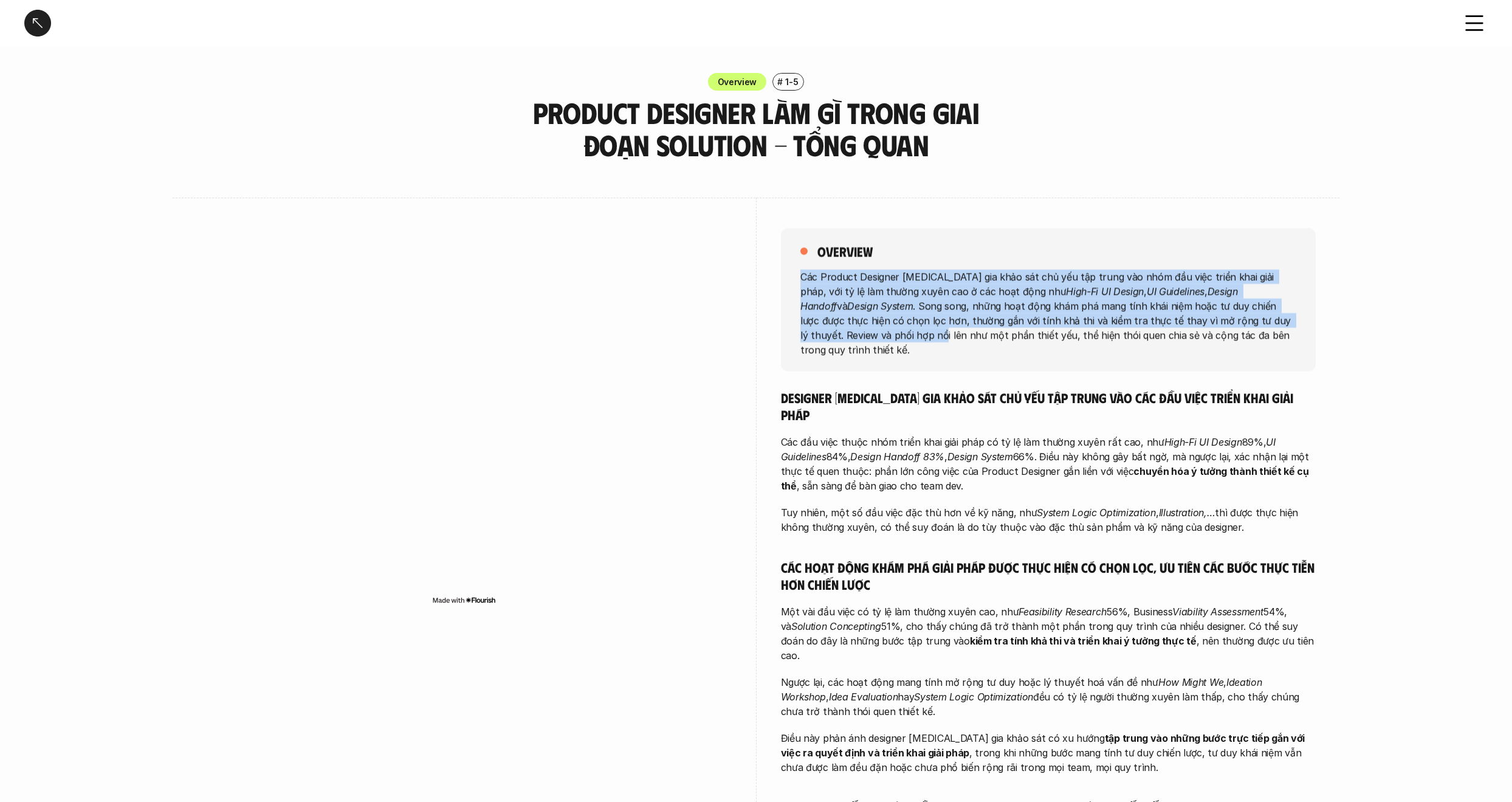
drag, startPoint x: 1205, startPoint y: 255, endPoint x: 1271, endPoint y: 314, distance: 88.5
click at [1271, 314] on div "overview Các Product Designer [MEDICAL_DATA] gia khảo sát chủ yếu tập trung vào…" at bounding box center [1049, 299] width 535 height 143
click at [806, 301] on p "Các Product Designer [MEDICAL_DATA] gia khảo sát chủ yếu tập trung vào nhóm đầu…" at bounding box center [1048, 312] width 496 height 87
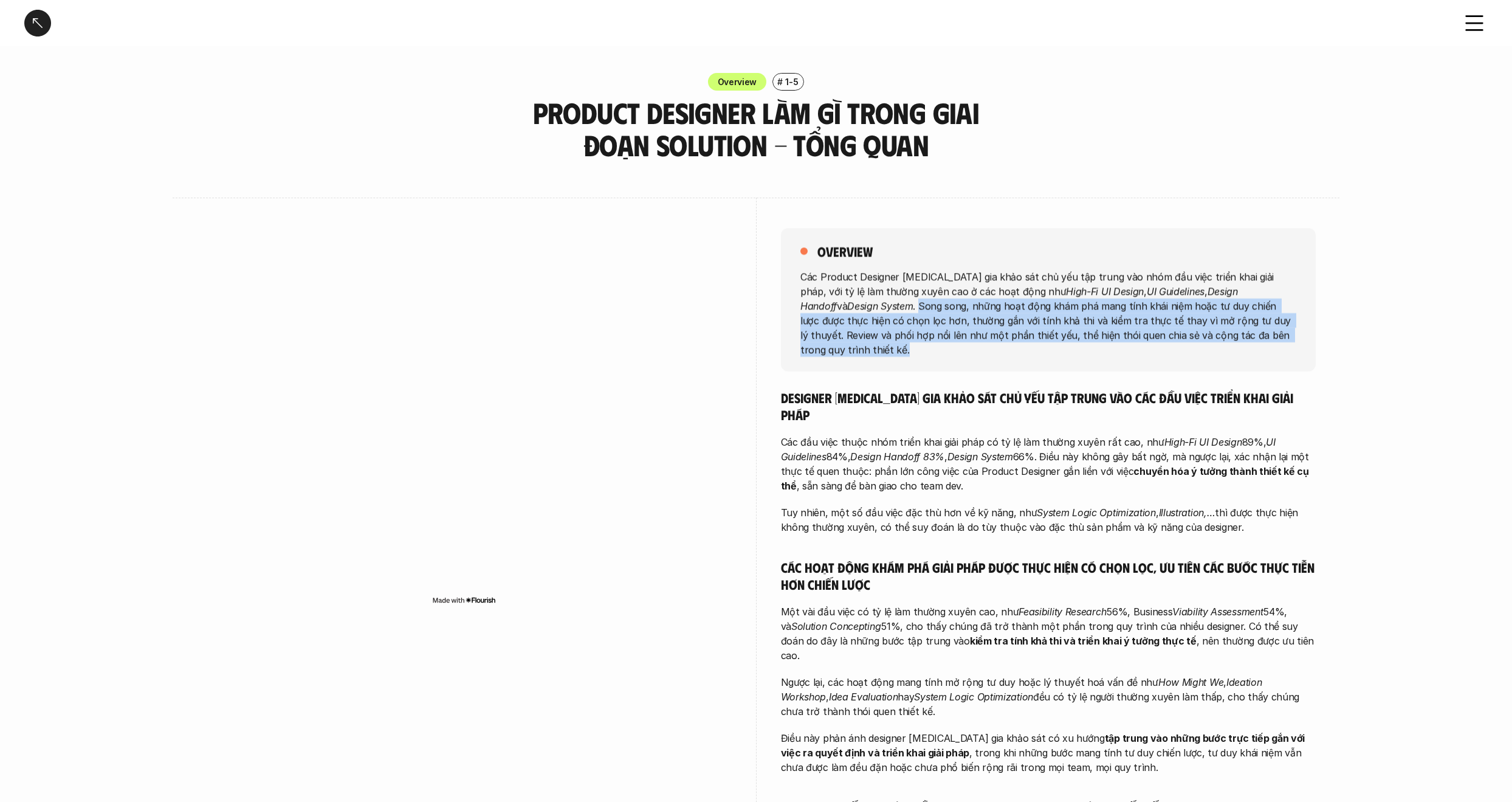
drag, startPoint x: 792, startPoint y: 299, endPoint x: 1289, endPoint y: 326, distance: 497.7
click at [1289, 326] on div "overview Các Product Designer [MEDICAL_DATA] gia khảo sát chủ yếu tập trung vào…" at bounding box center [1049, 299] width 535 height 143
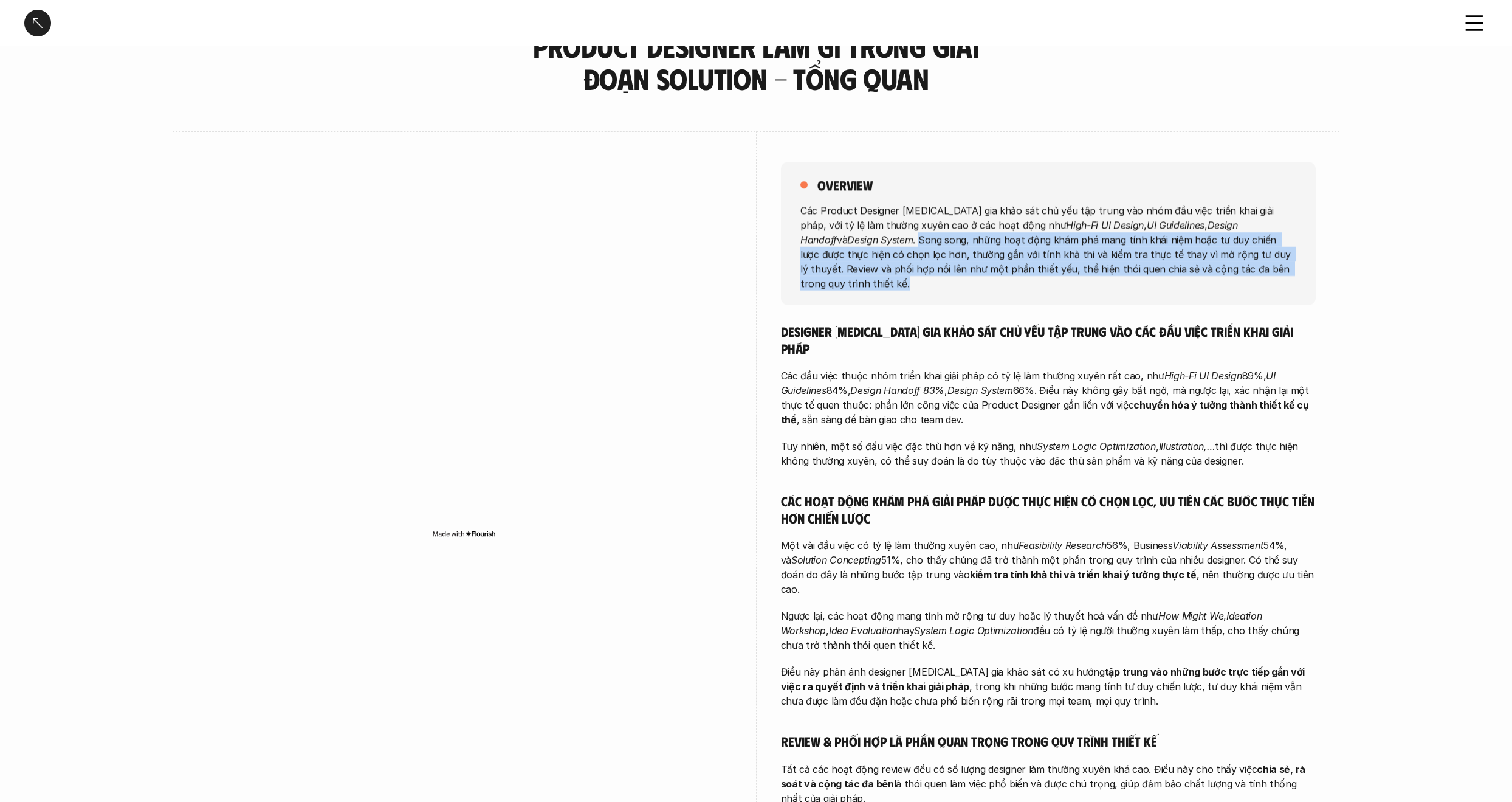
scroll to position [68, 0]
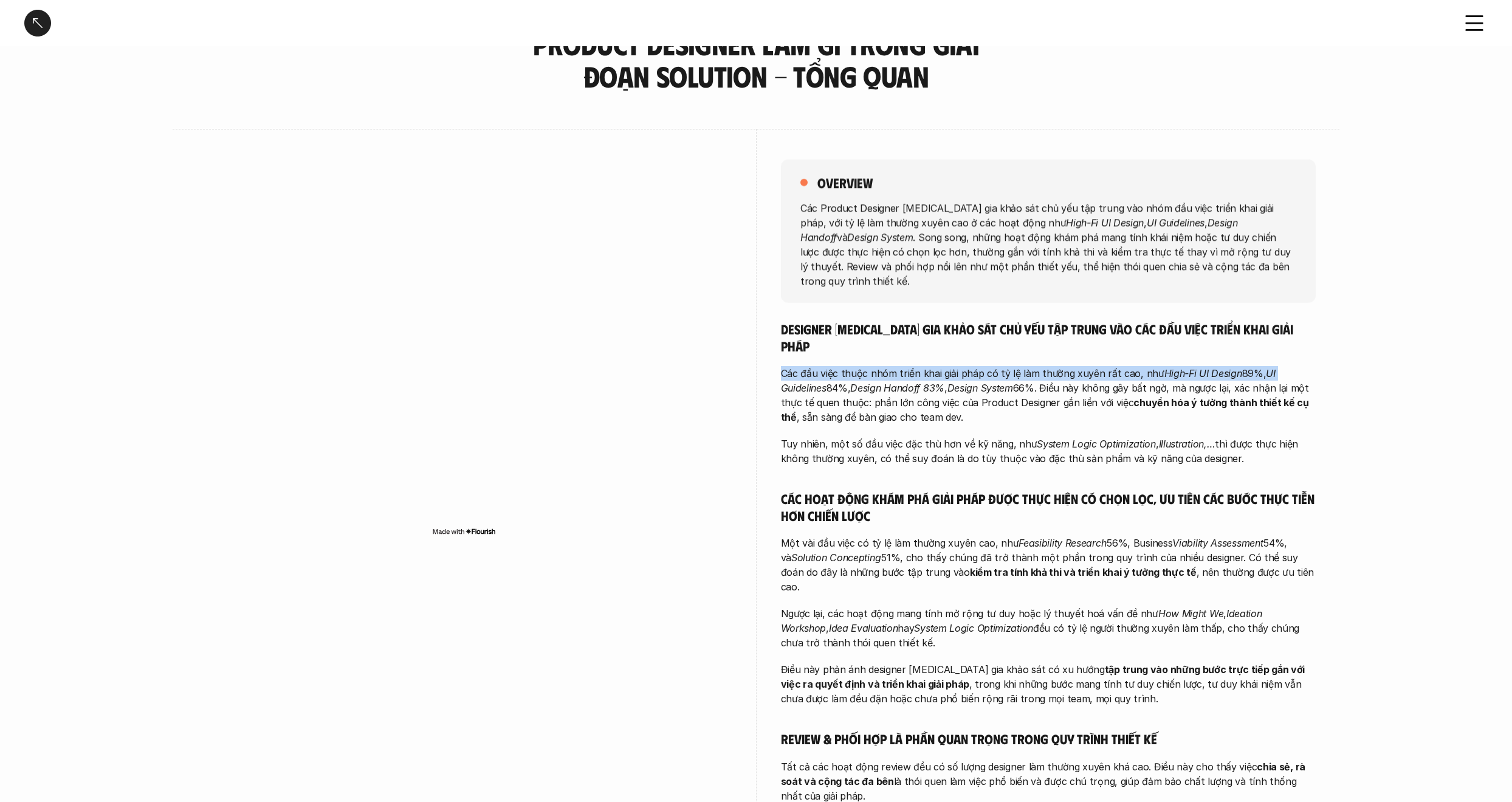
drag, startPoint x: 1274, startPoint y: 337, endPoint x: 1286, endPoint y: 329, distance: 14.4
click at [1286, 329] on div "Designer [MEDICAL_DATA] gia khảo sát chủ yếu tập trung vào các đầu việc triển k…" at bounding box center [1049, 597] width 535 height 553
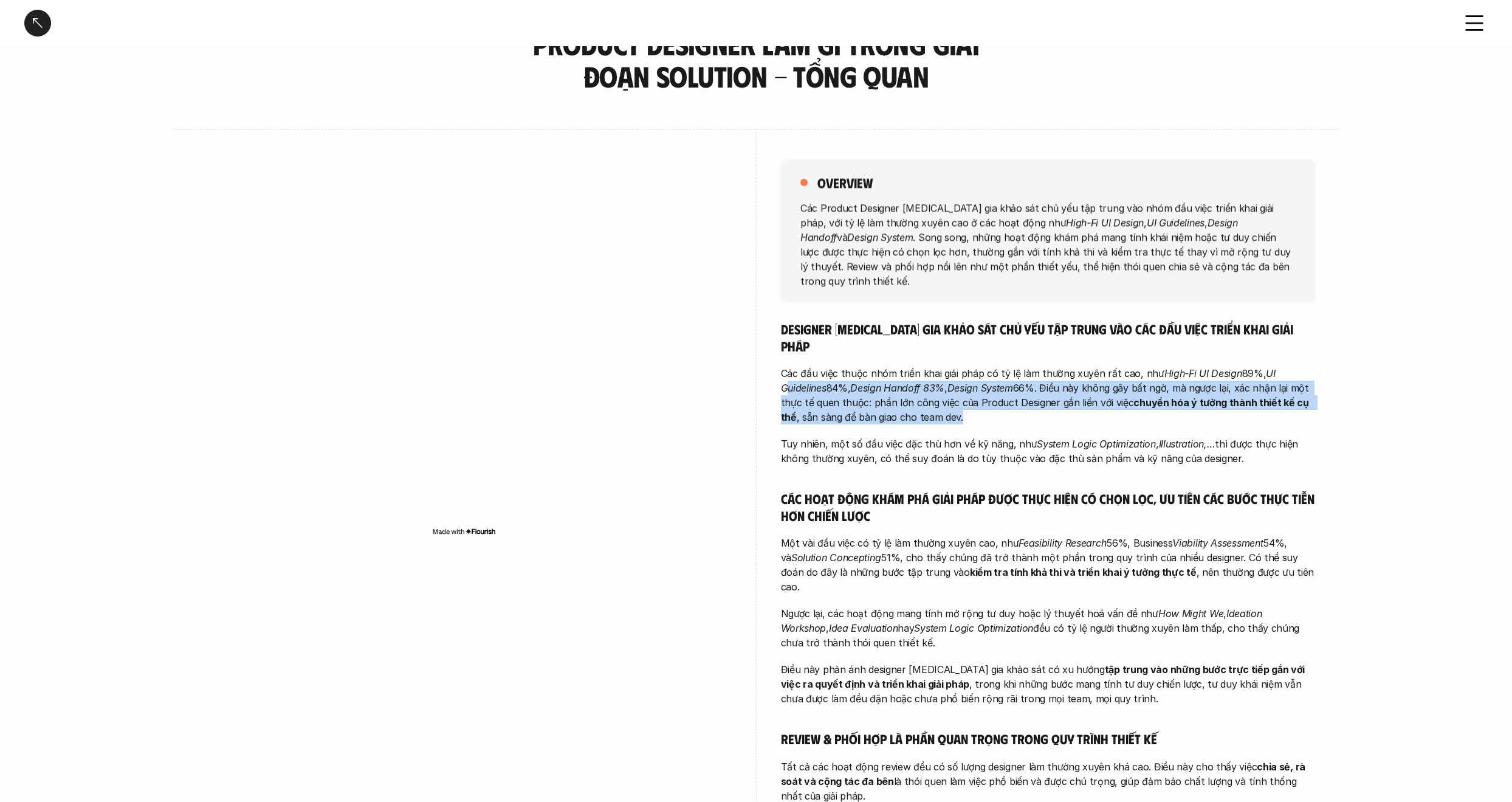
drag, startPoint x: 788, startPoint y: 355, endPoint x: 1136, endPoint y: 378, distance: 348.8
click at [1136, 378] on p "Các đầu việc thuộc nhóm triển khai giải pháp có tỷ lệ làm thường xuyên rất cao,…" at bounding box center [1049, 395] width 535 height 59
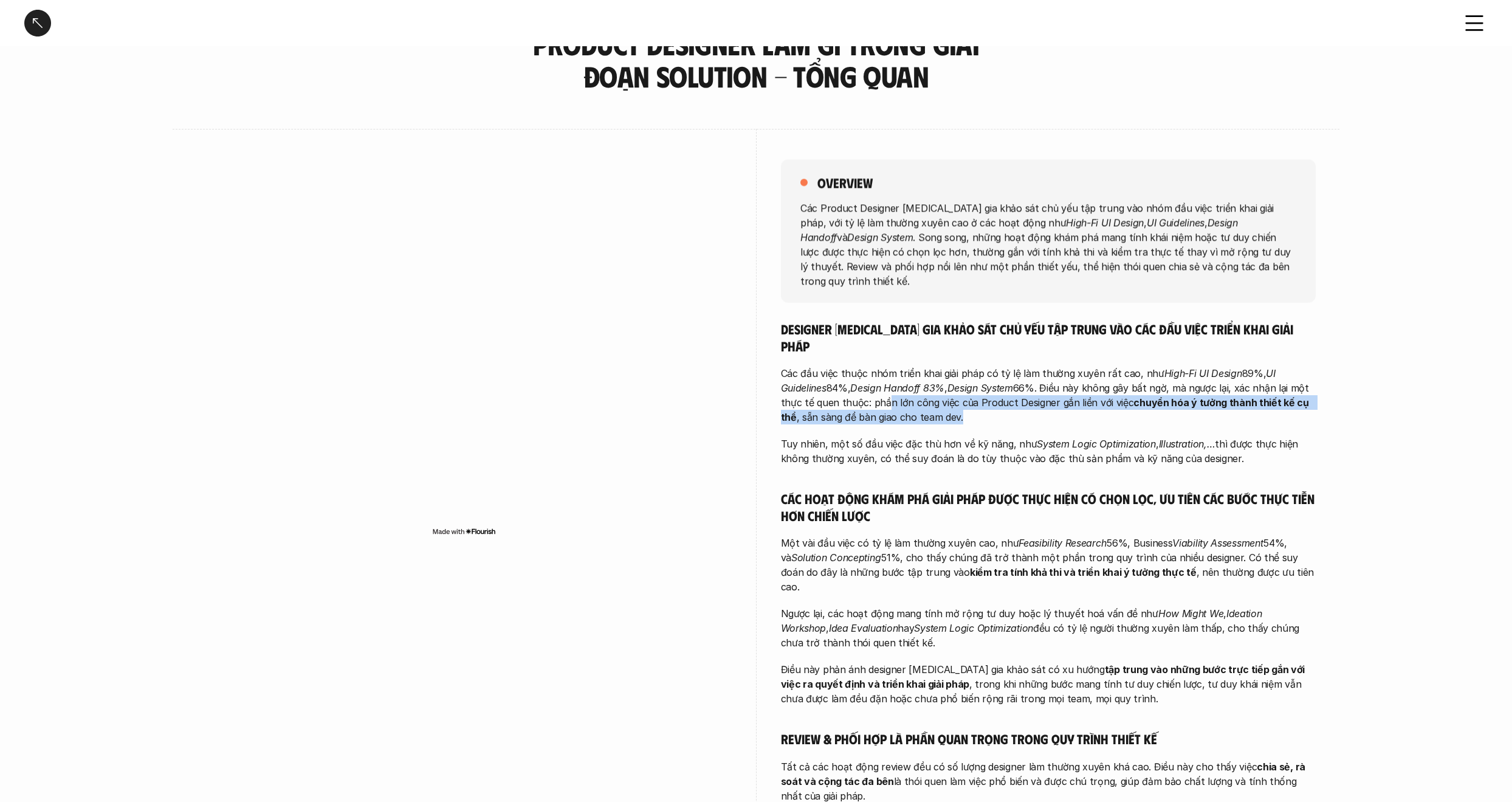
drag, startPoint x: 879, startPoint y: 372, endPoint x: 1025, endPoint y: 382, distance: 146.3
click at [1021, 382] on p "Các đầu việc thuộc nhóm triển khai giải pháp có tỷ lệ làm thường xuyên rất cao,…" at bounding box center [1049, 395] width 535 height 59
click at [883, 436] on p "Tuy nhiên, một số đầu việc đặc thù hơn về kỹ năng, như System Logic Optimizatio…" at bounding box center [1049, 451] width 535 height 29
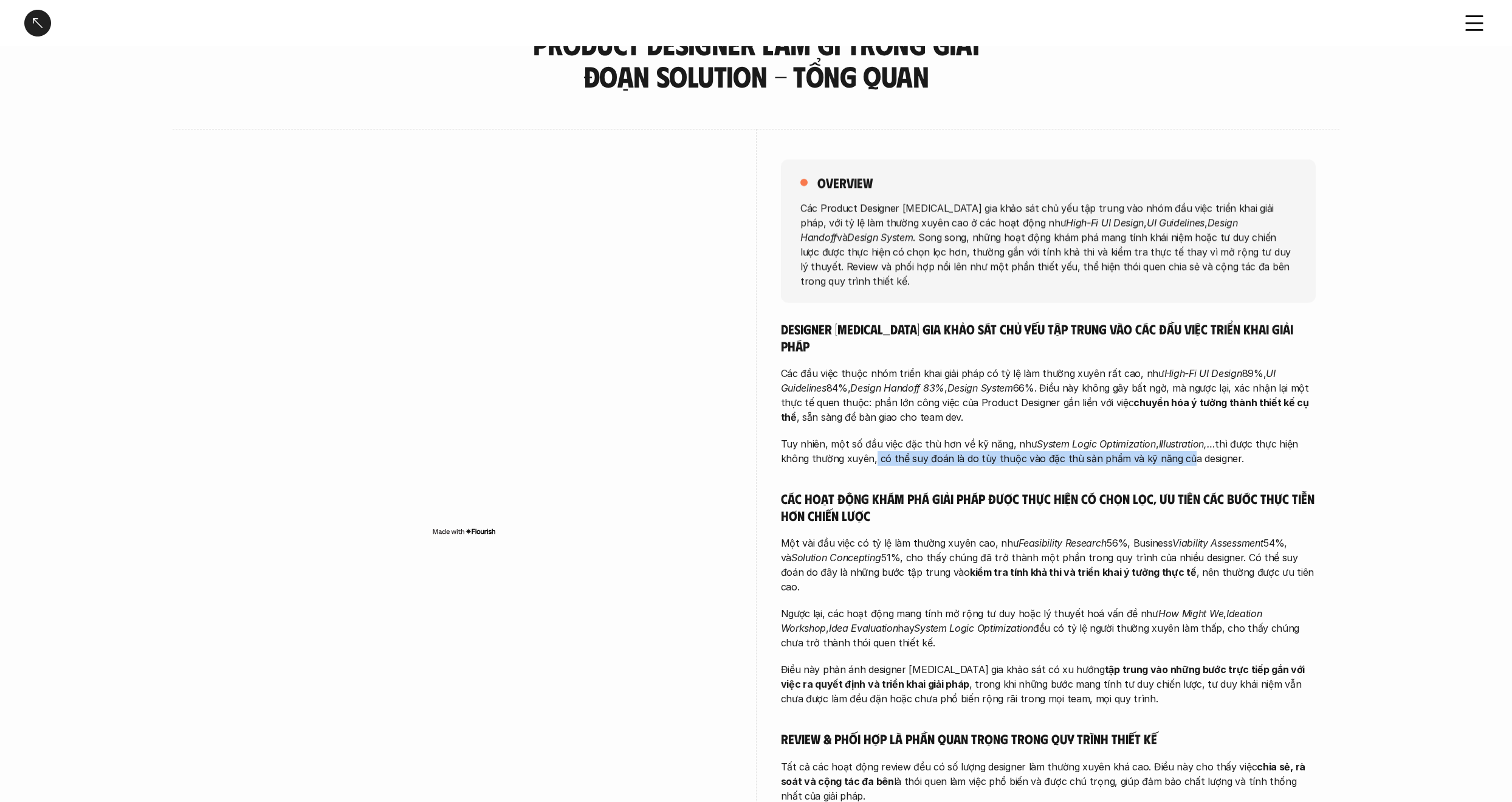
drag, startPoint x: 871, startPoint y: 425, endPoint x: 1185, endPoint y: 422, distance: 314.0
click at [1183, 436] on p "Tuy nhiên, một số đầu việc đặc thù hơn về kỹ năng, như System Logic Optimizatio…" at bounding box center [1049, 451] width 535 height 29
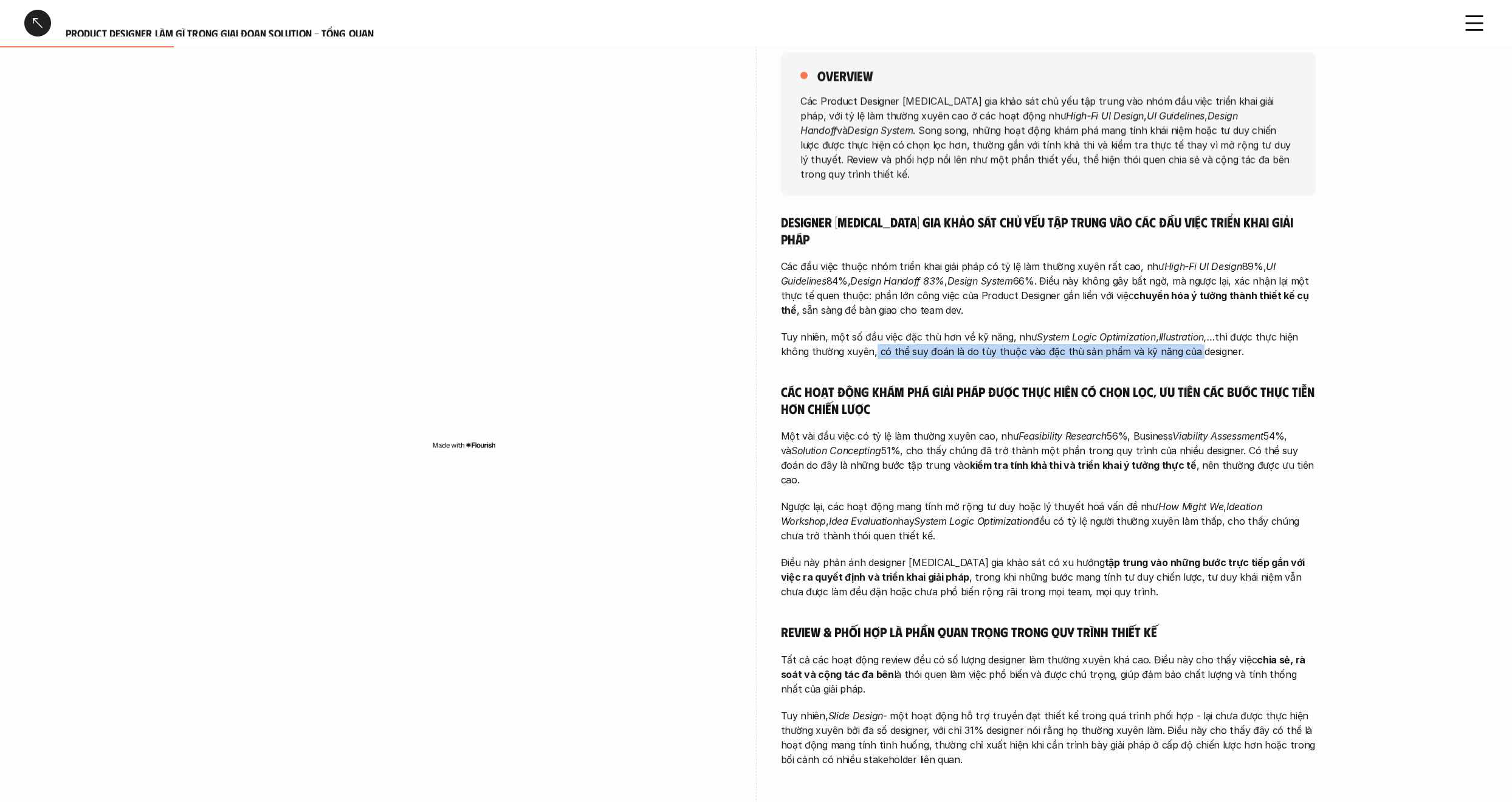
scroll to position [269, 0]
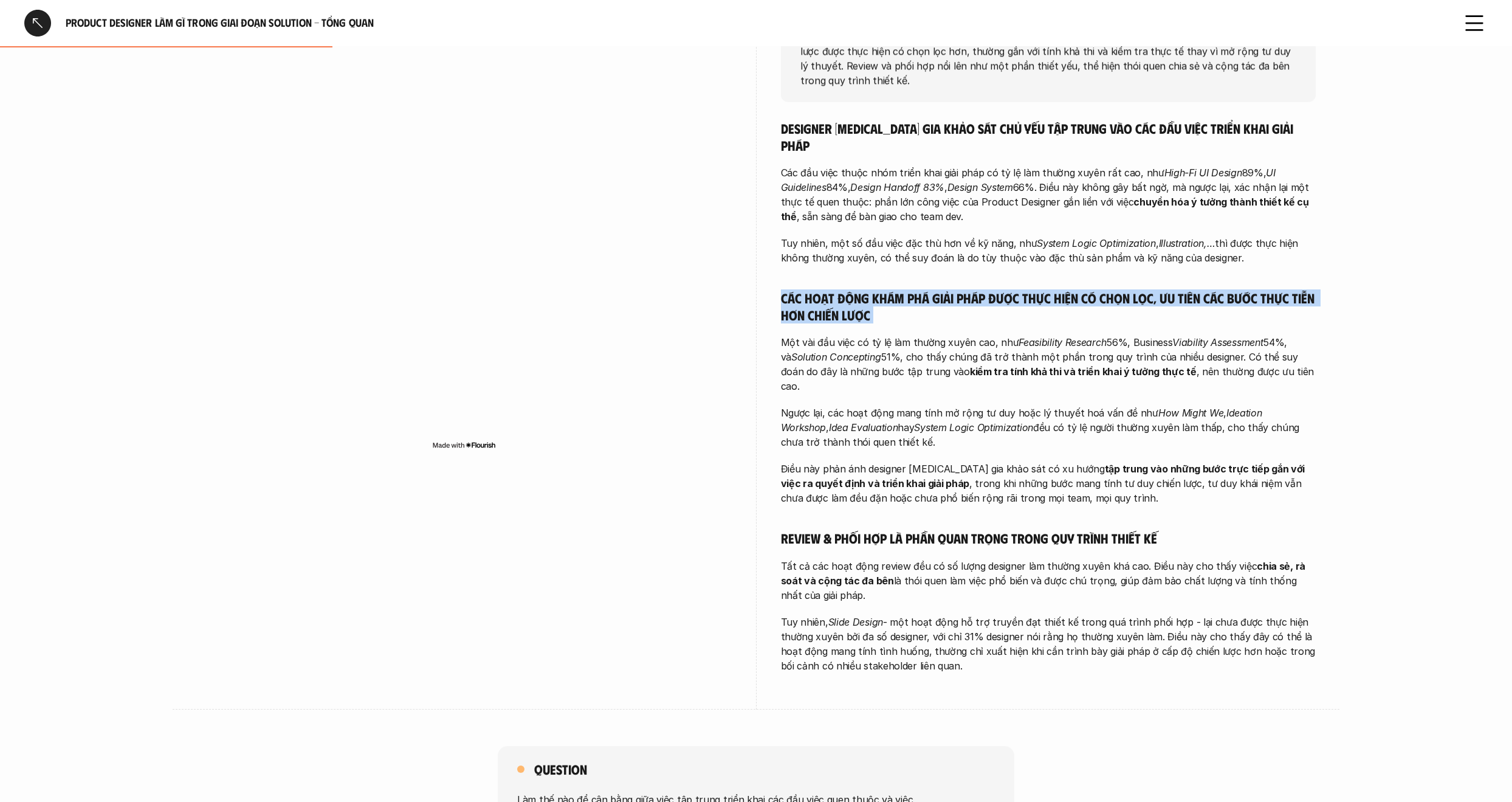
drag, startPoint x: 897, startPoint y: 293, endPoint x: 883, endPoint y: 256, distance: 39.6
click at [883, 256] on div "Designer [MEDICAL_DATA] gia khảo sát chủ yếu tập trung vào các đầu việc triển k…" at bounding box center [1049, 396] width 535 height 553
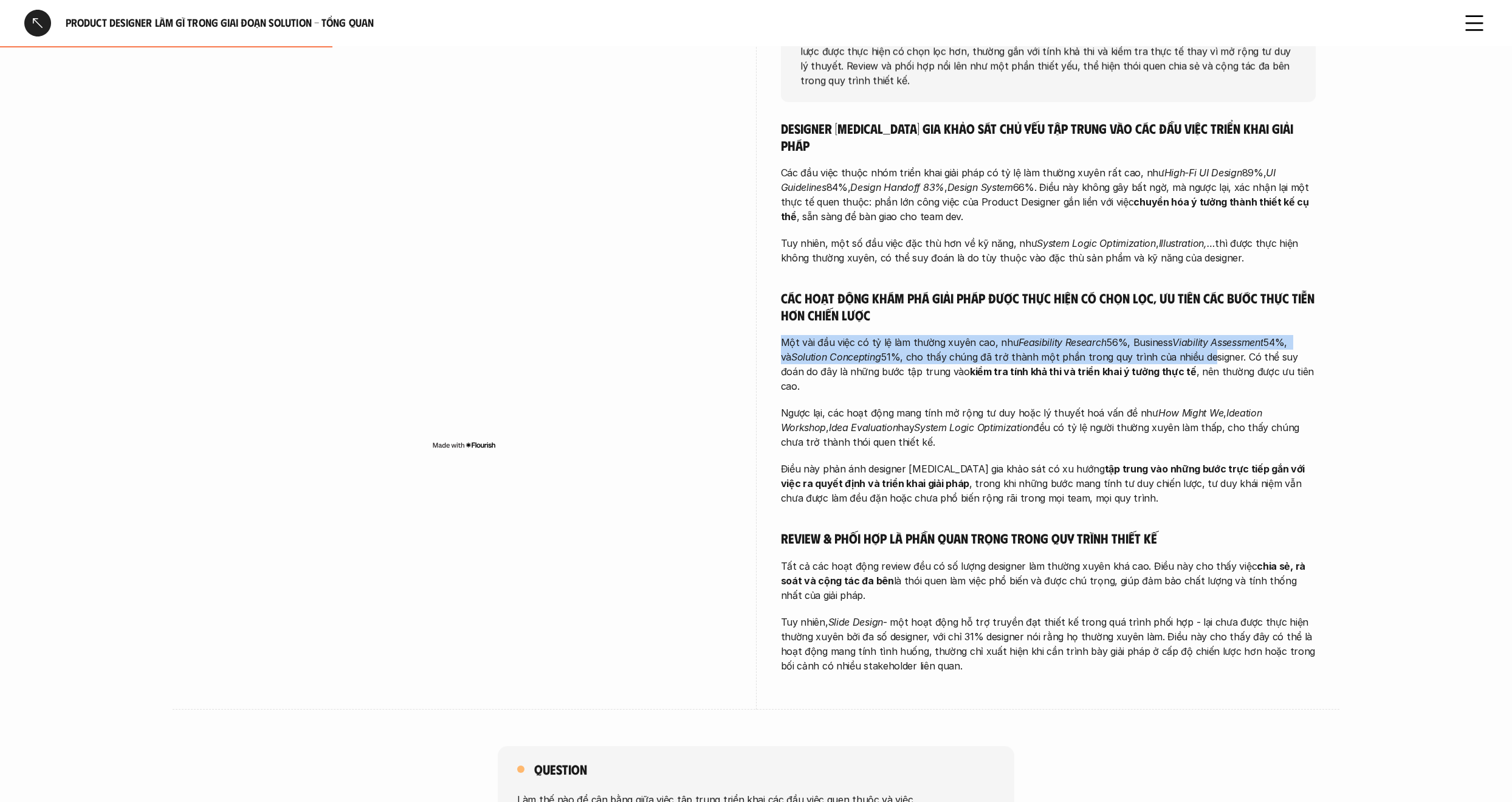
drag, startPoint x: 779, startPoint y: 309, endPoint x: 1291, endPoint y: 337, distance: 512.8
click at [1207, 328] on div "overview Các Product Designer [MEDICAL_DATA] gia khảo sát chủ yếu tập trung vào…" at bounding box center [756, 318] width 1118 height 781
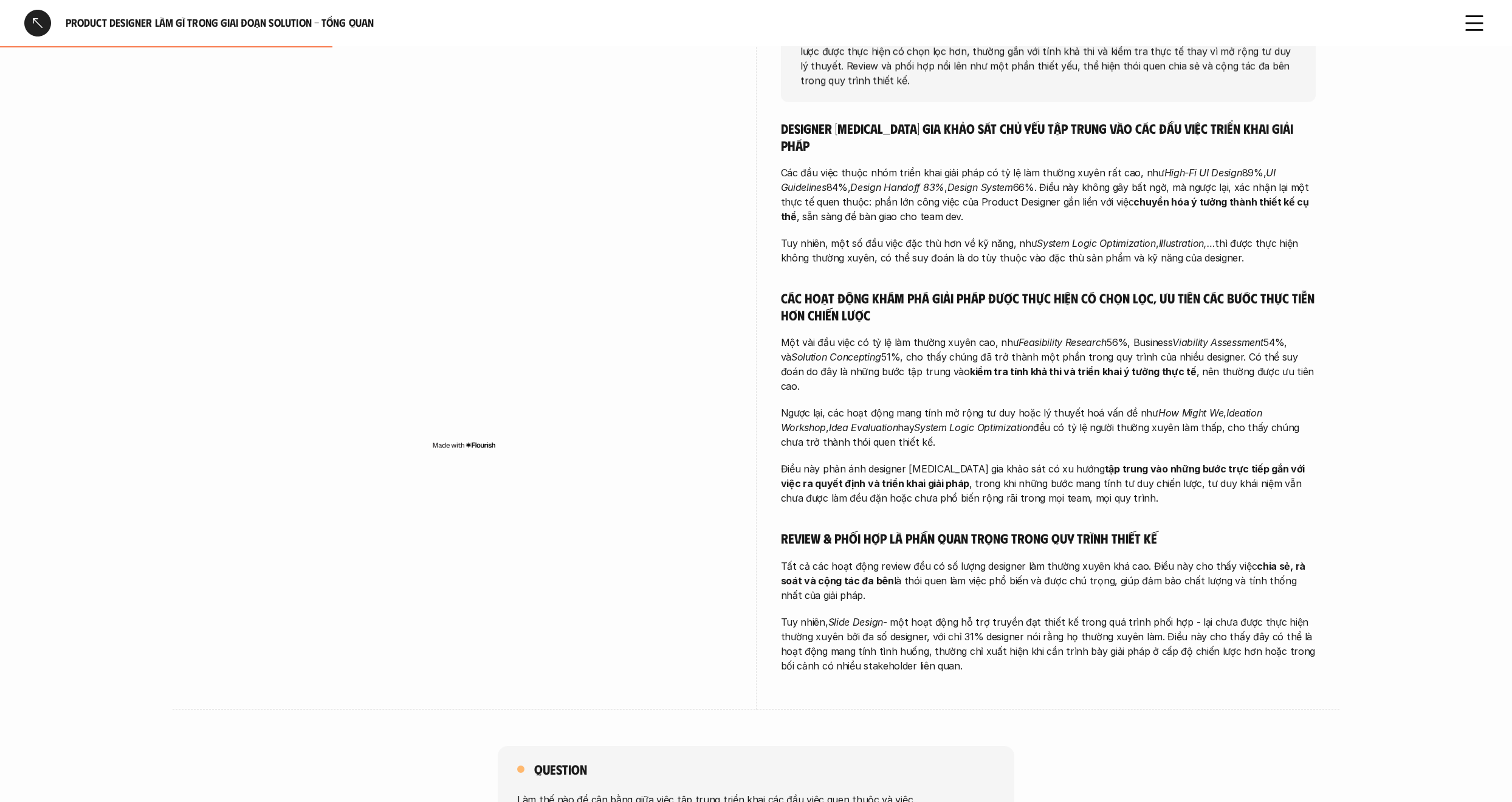
click at [1325, 337] on div "overview Các Product Designer [MEDICAL_DATA] gia khảo sát chủ yếu tập trung vào…" at bounding box center [756, 318] width 1167 height 781
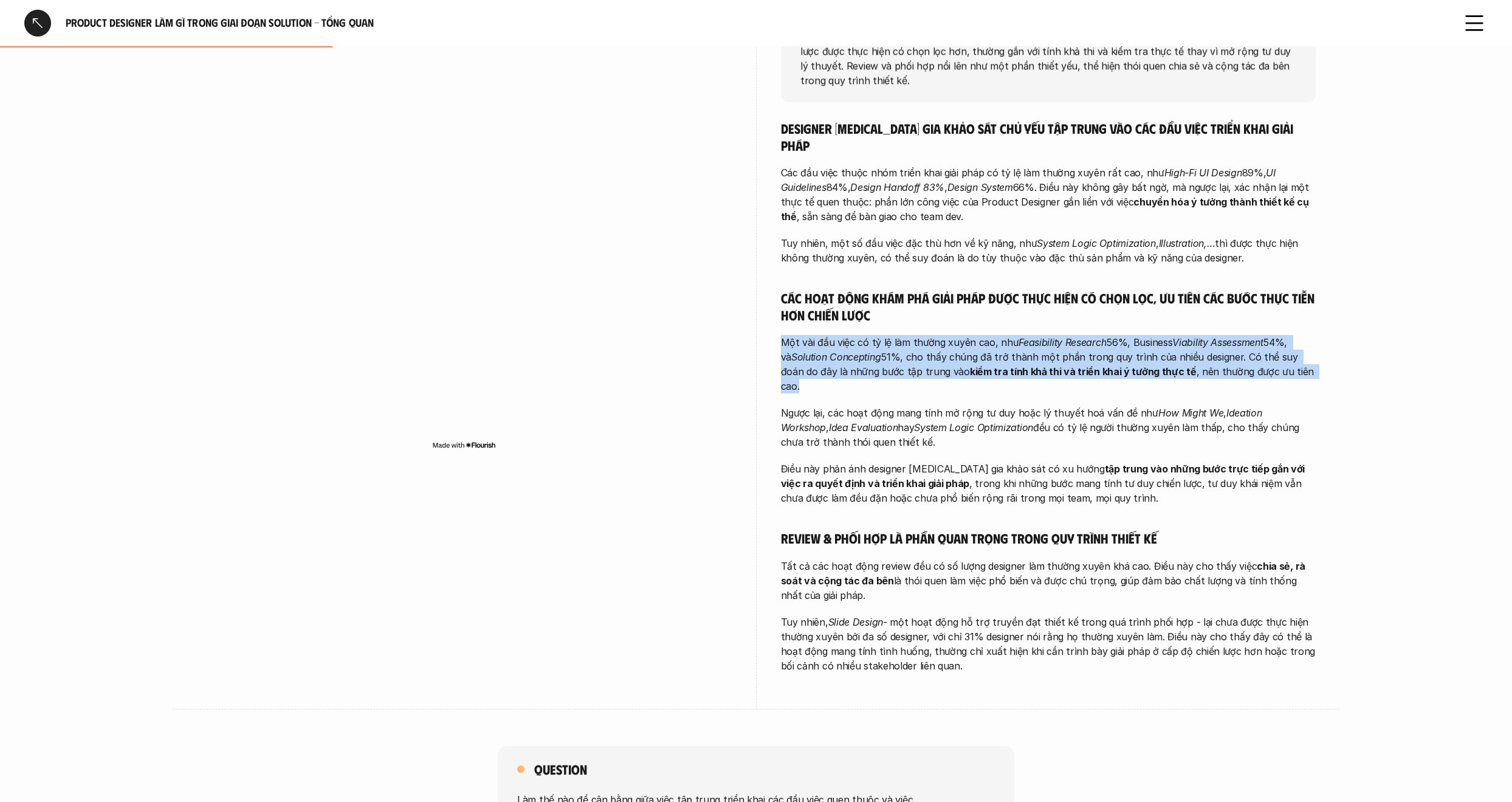
drag, startPoint x: 1325, startPoint y: 337, endPoint x: 1338, endPoint y: 287, distance: 51.7
click at [1338, 287] on div "overview Các Product Designer [MEDICAL_DATA] gia khảo sát chủ yếu tập trung vào…" at bounding box center [756, 318] width 1167 height 781
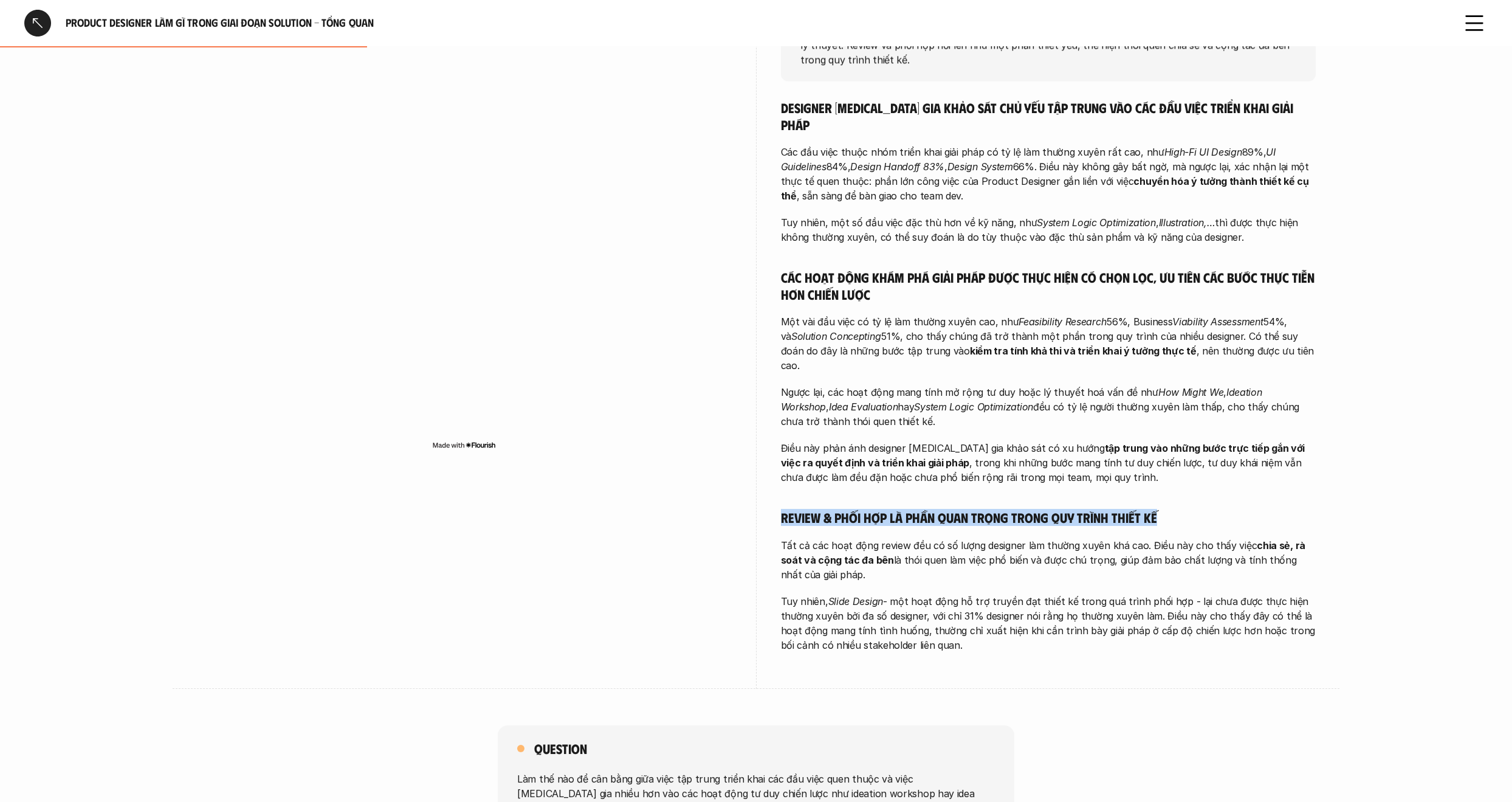
drag, startPoint x: 1189, startPoint y: 465, endPoint x: 1197, endPoint y: 460, distance: 9.4
click at [1197, 460] on div "Designer [MEDICAL_DATA] gia khảo sát chủ yếu tập trung vào các đầu việc triển k…" at bounding box center [1049, 376] width 535 height 553
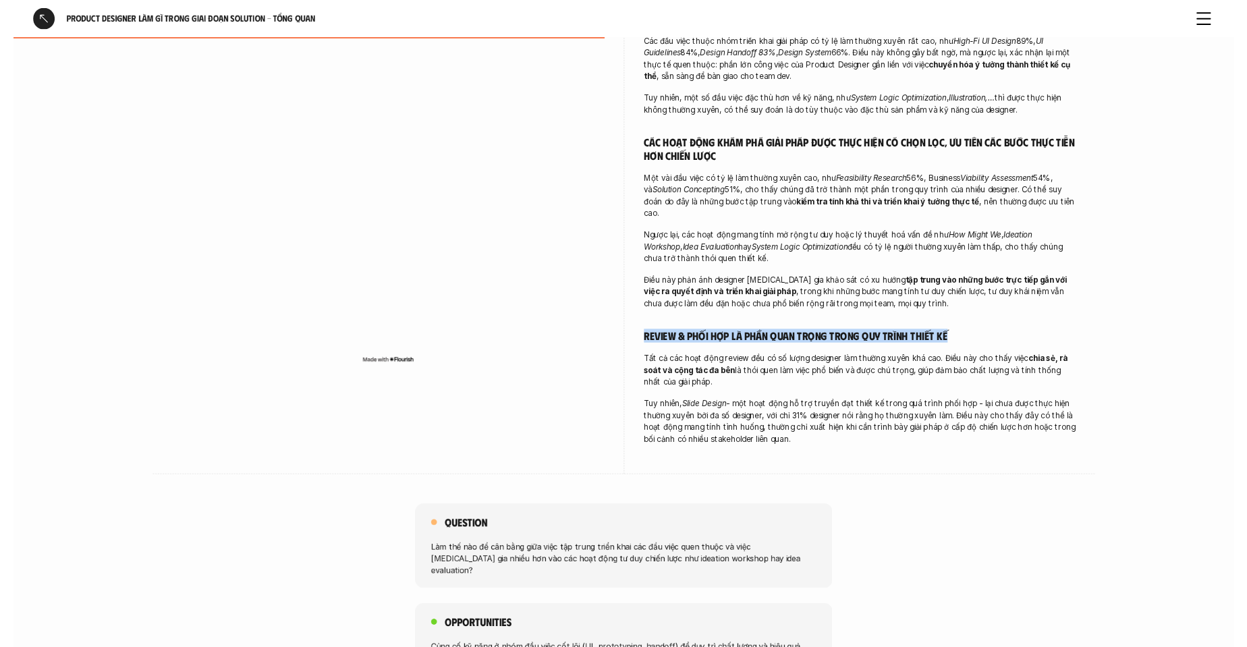
scroll to position [714, 0]
